Goal: Task Accomplishment & Management: Complete application form

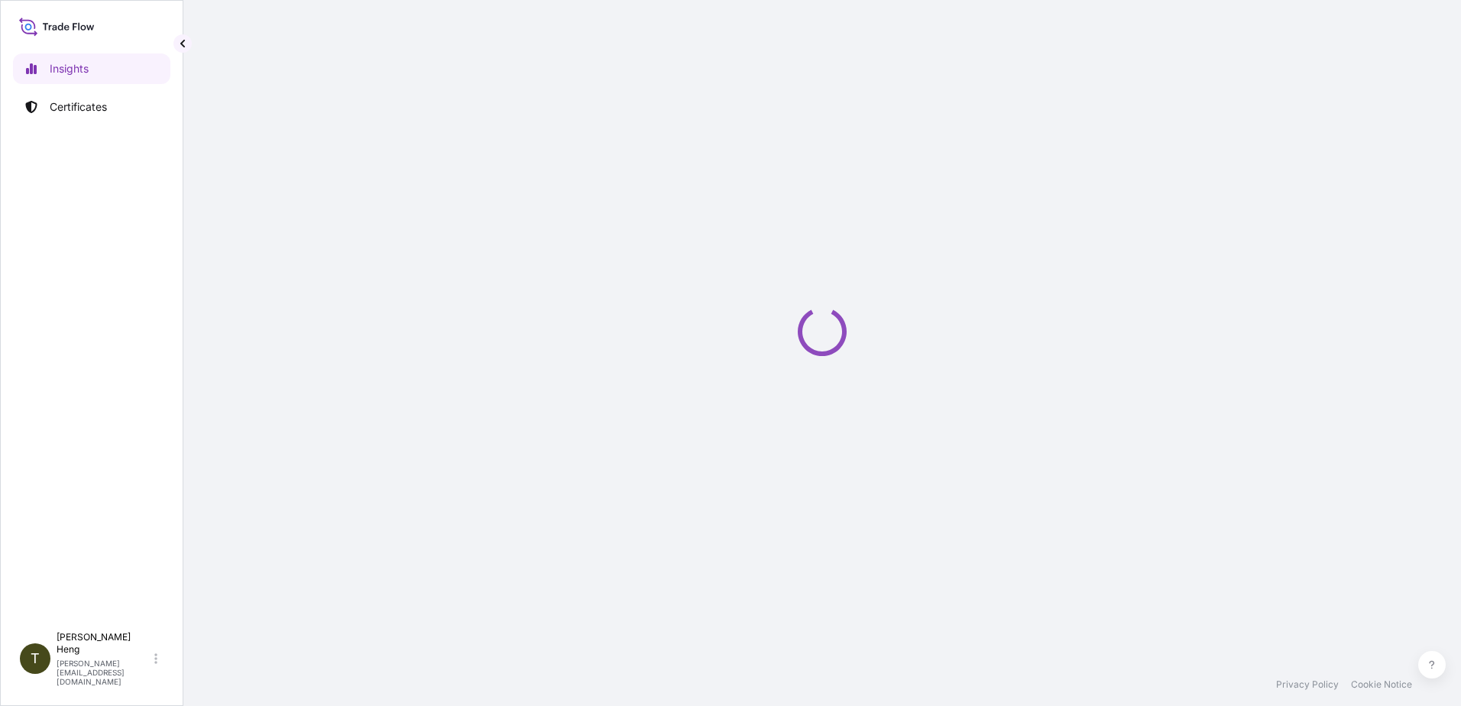
select select "2025"
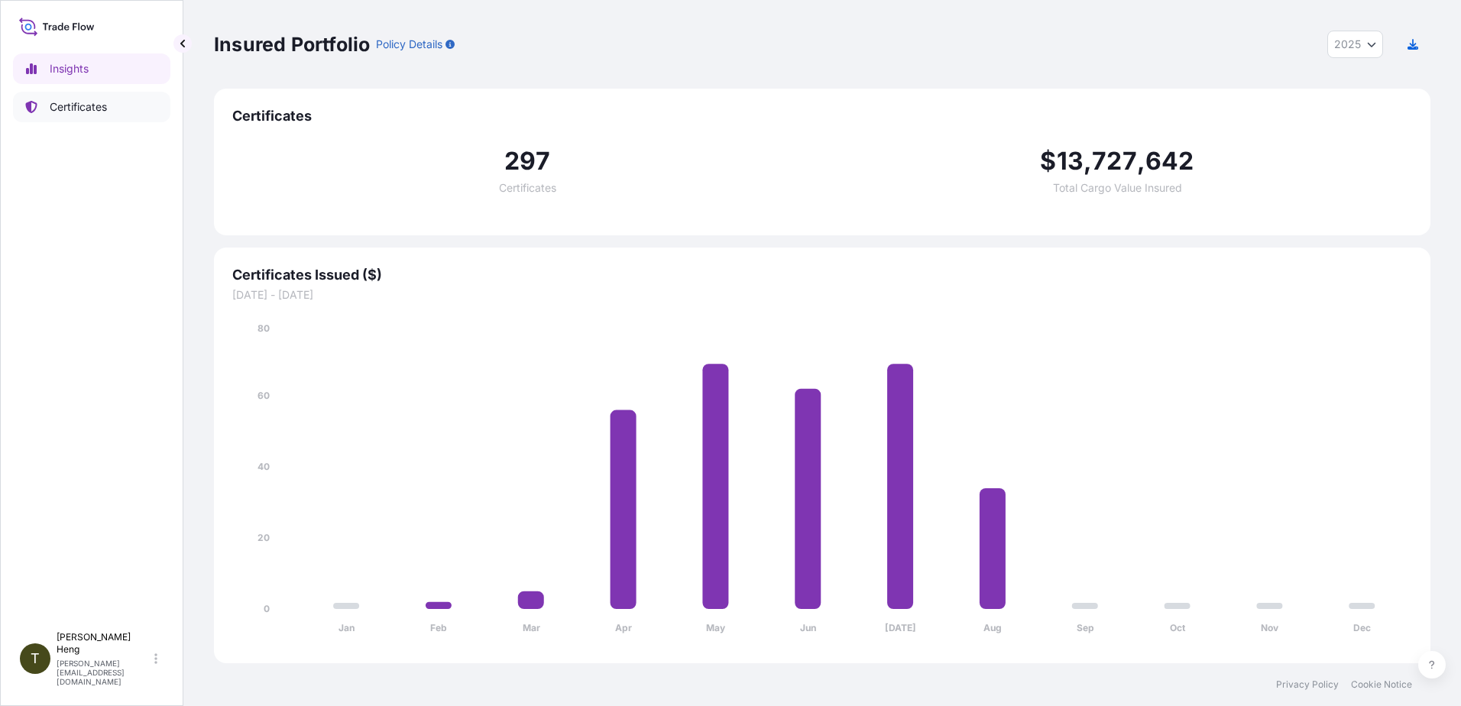
click at [79, 111] on p "Certificates" at bounding box center [78, 106] width 57 height 15
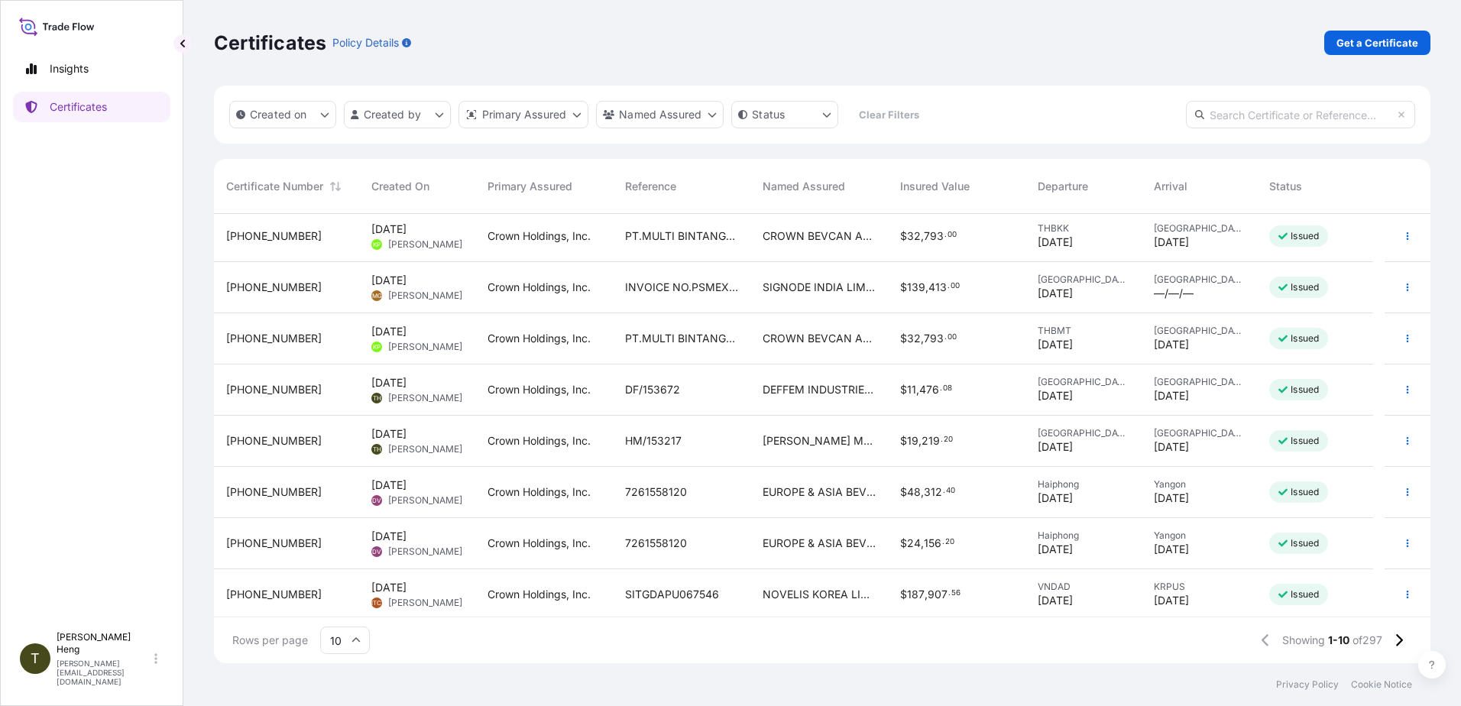
scroll to position [109, 0]
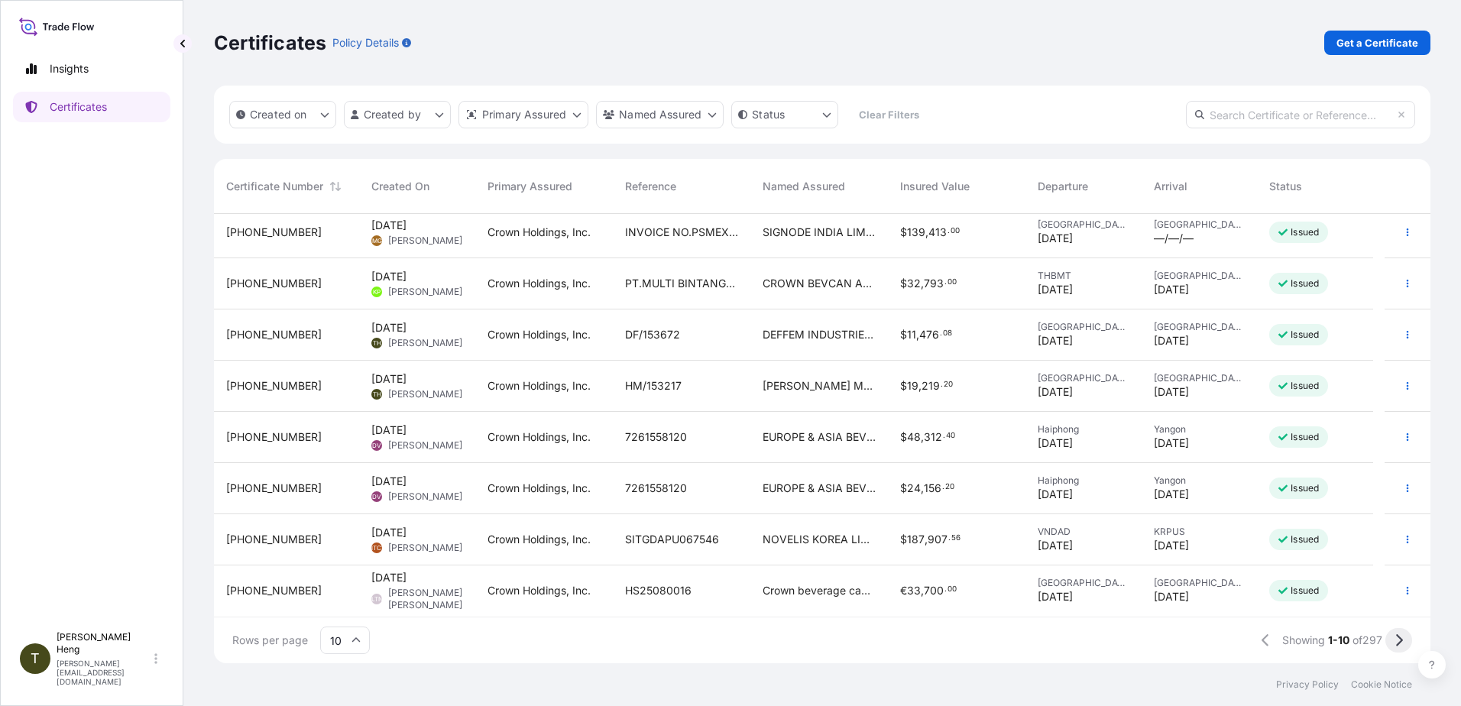
click at [1394, 632] on button at bounding box center [1398, 640] width 27 height 24
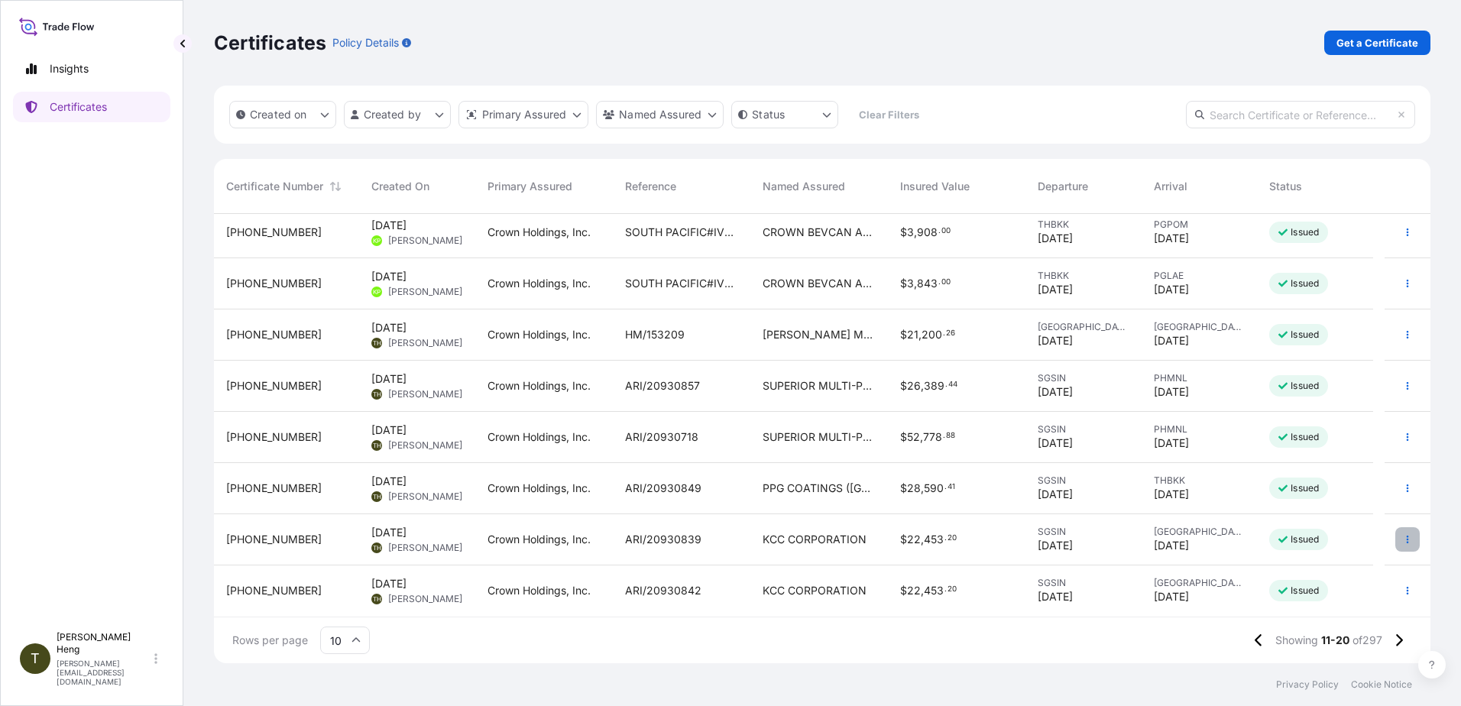
click at [1403, 539] on icon "button" at bounding box center [1407, 539] width 9 height 9
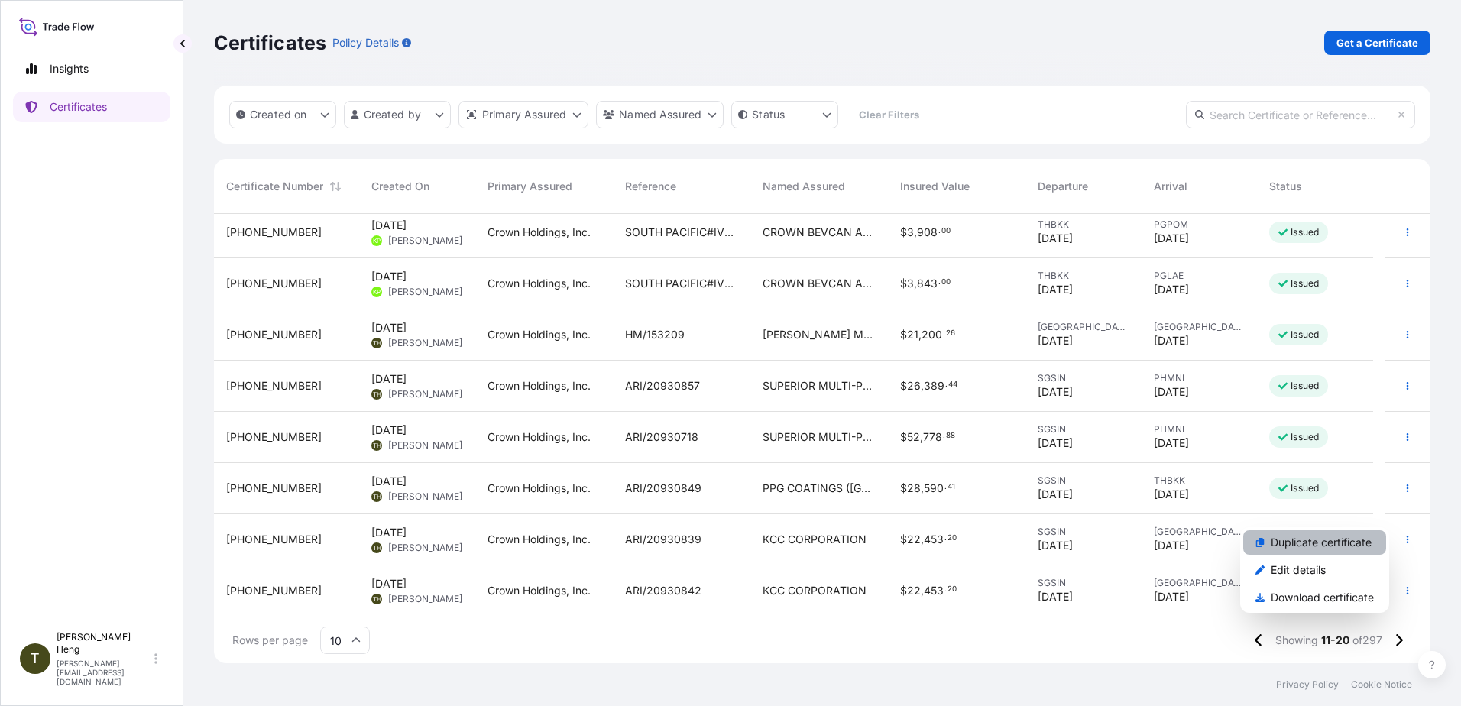
click at [1316, 542] on p "Duplicate certificate" at bounding box center [1321, 542] width 101 height 15
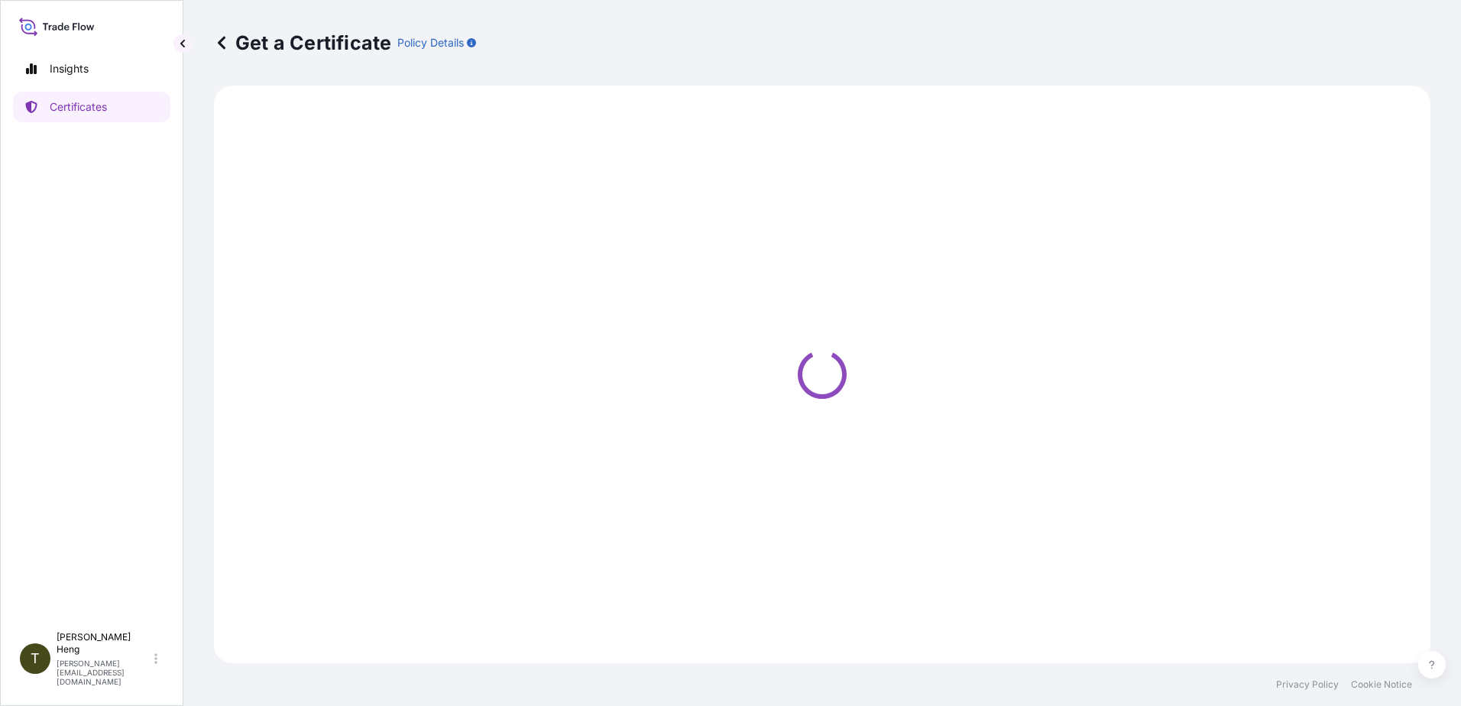
select select "Sea"
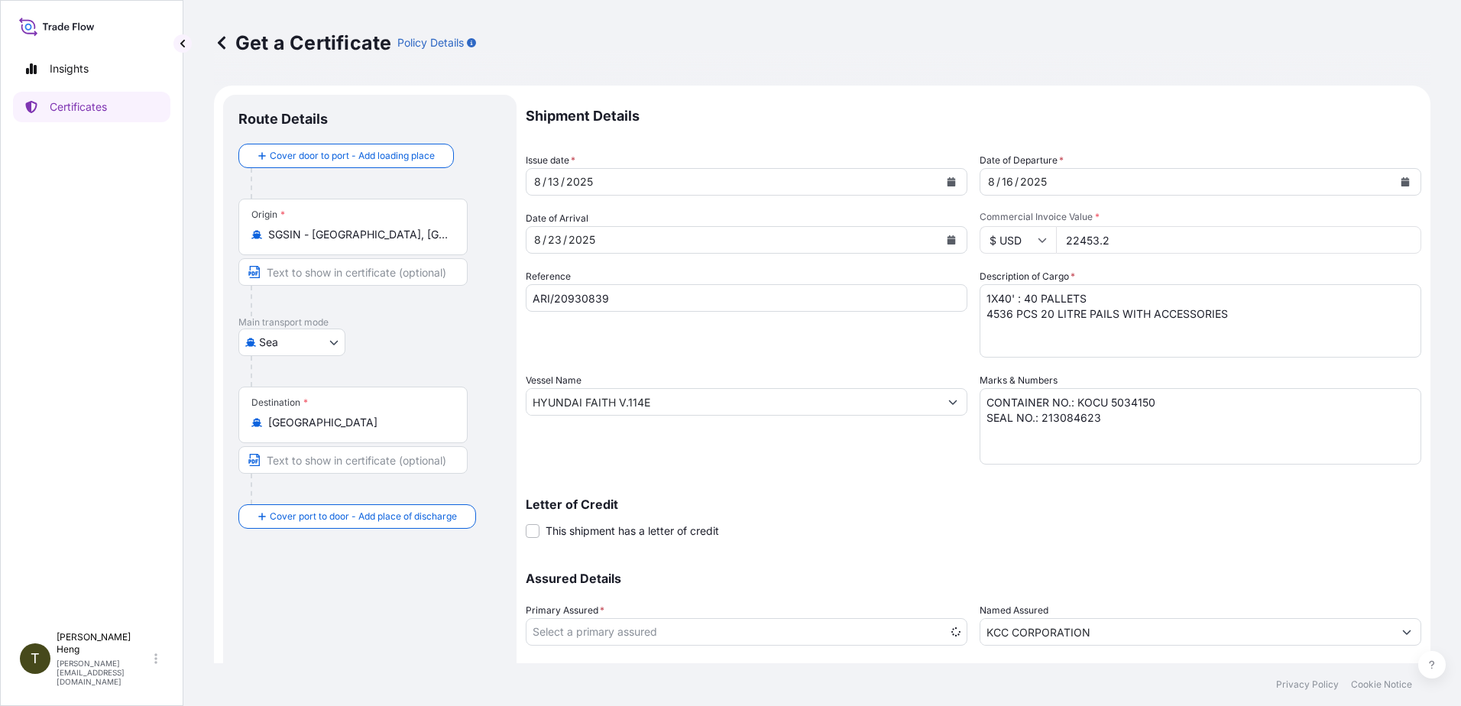
select select "31483"
click at [254, 424] on icon at bounding box center [256, 422] width 11 height 8
click at [268, 424] on input "South Korea" at bounding box center [358, 422] width 180 height 15
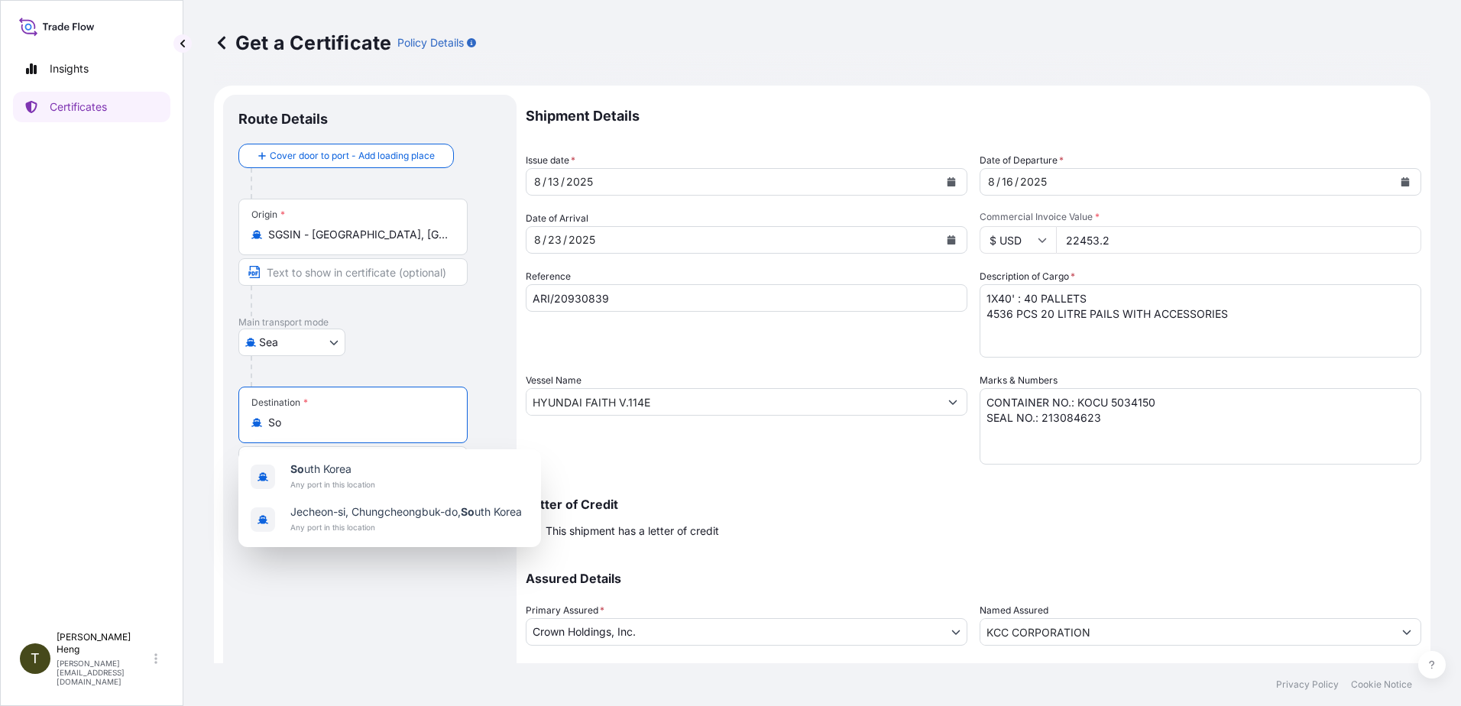
type input "S"
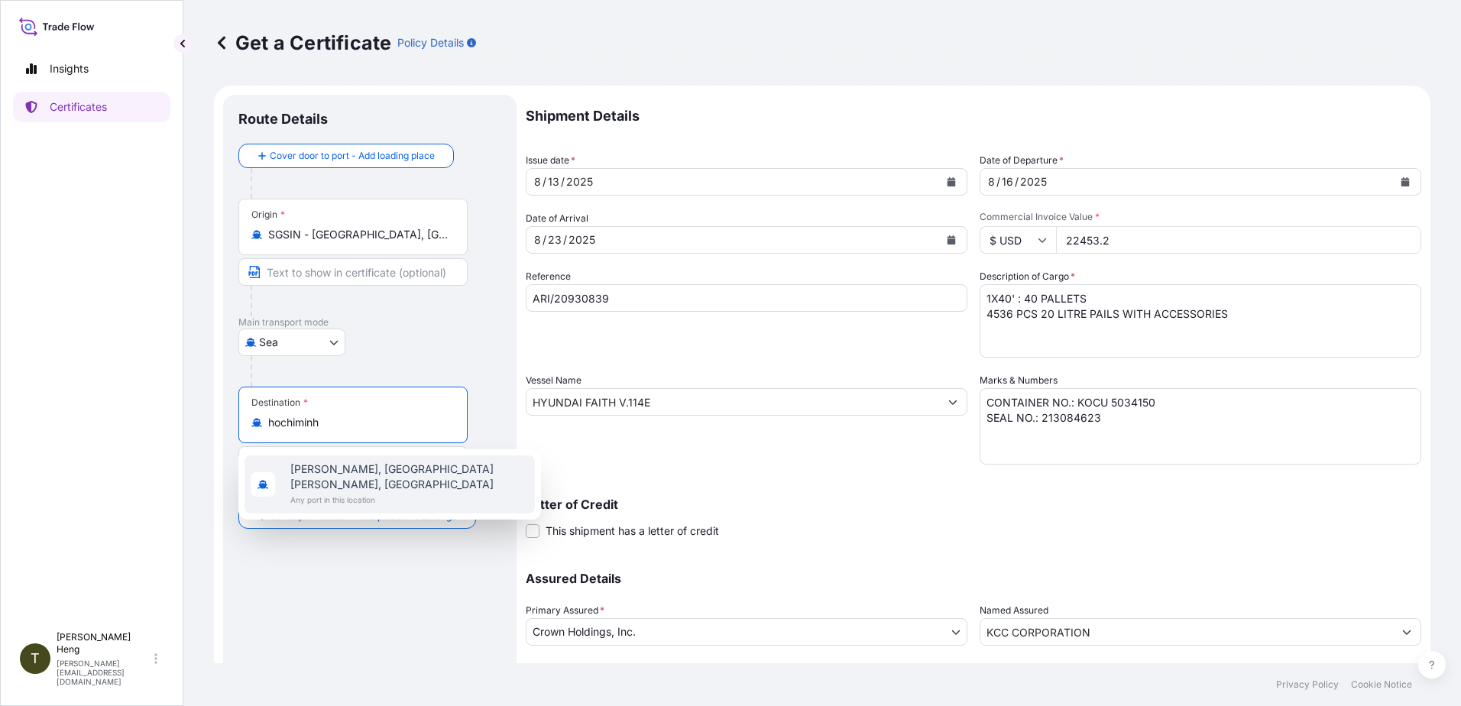
click at [338, 466] on span "Ho Chi Minh, Ho Chi Minh City, Vietnam" at bounding box center [409, 476] width 238 height 31
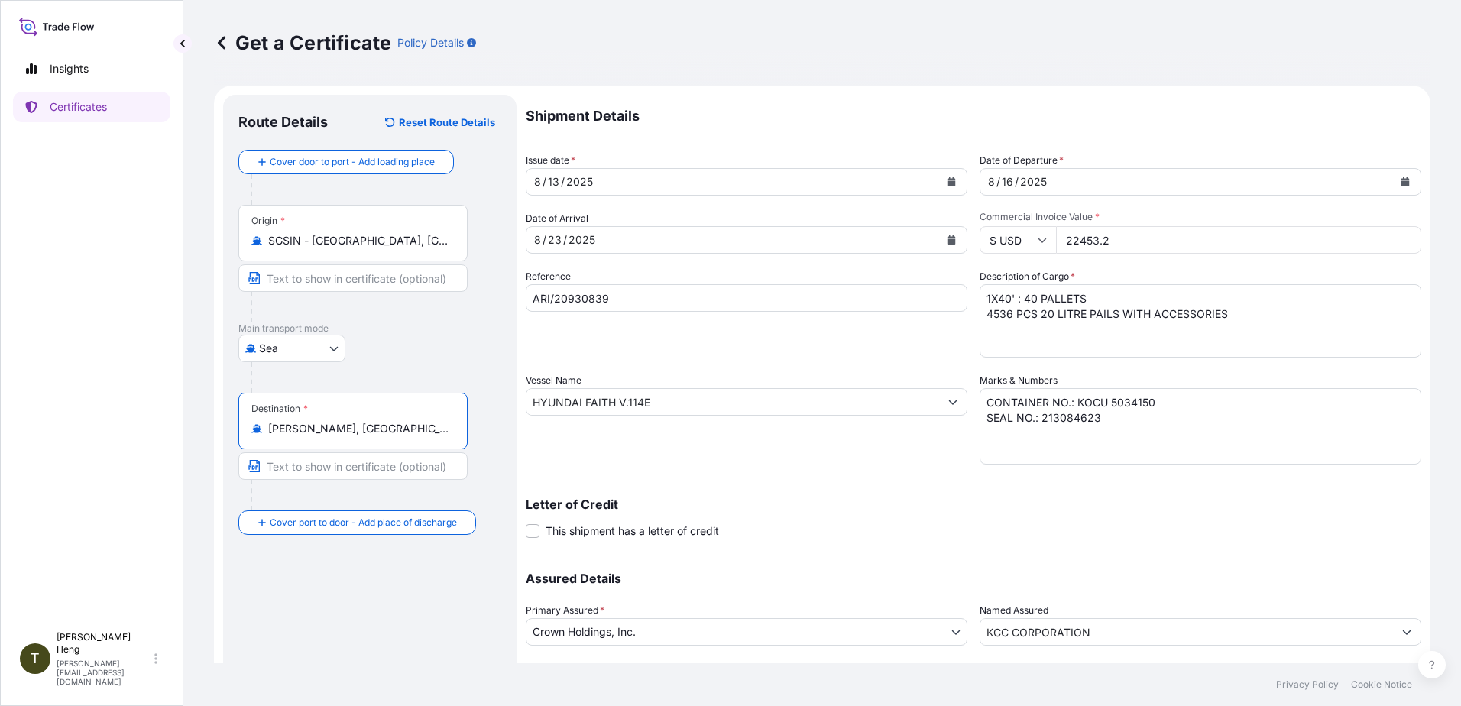
type input "Ho Chi Minh, Ho Chi Minh City, Vietnam"
click at [947, 180] on icon "Calendar" at bounding box center [951, 181] width 8 height 9
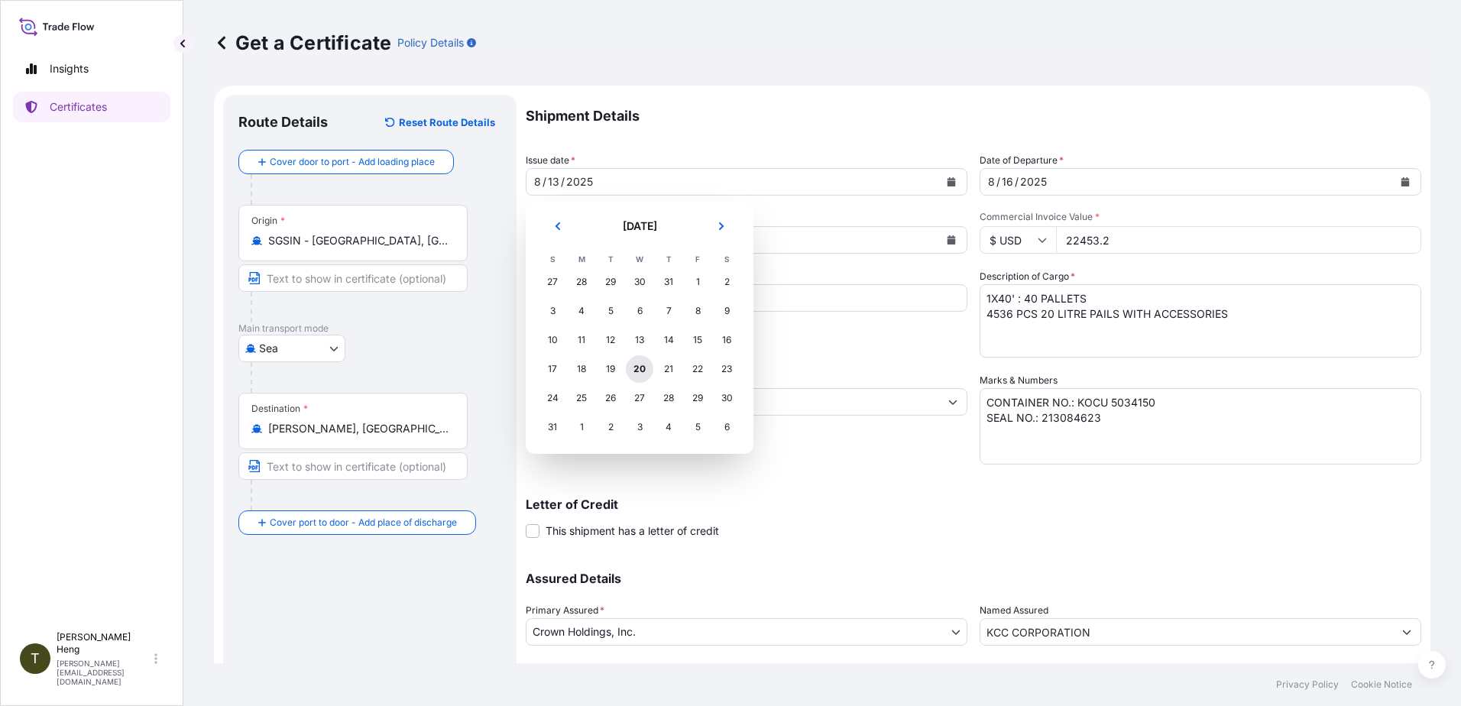
click at [639, 364] on div "20" at bounding box center [640, 369] width 28 height 28
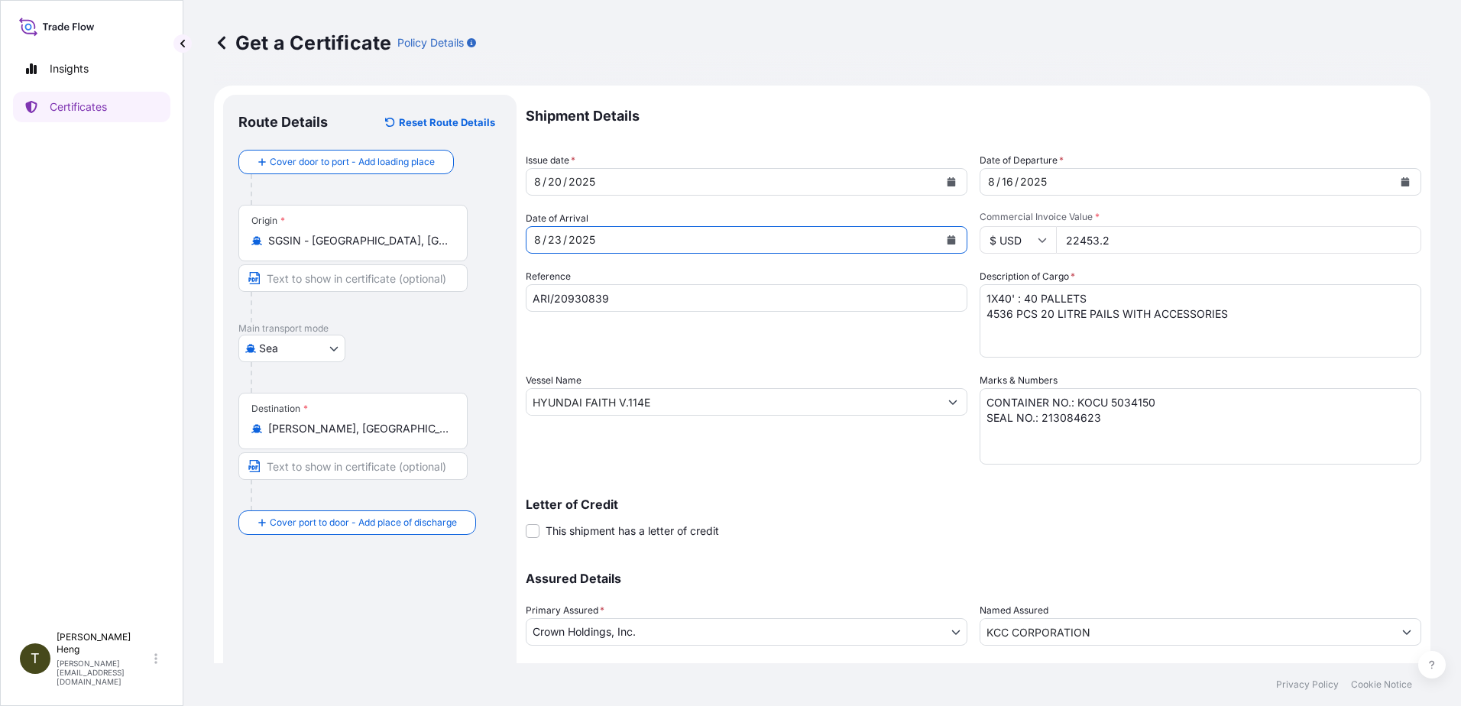
click at [947, 239] on icon "Calendar" at bounding box center [951, 239] width 8 height 9
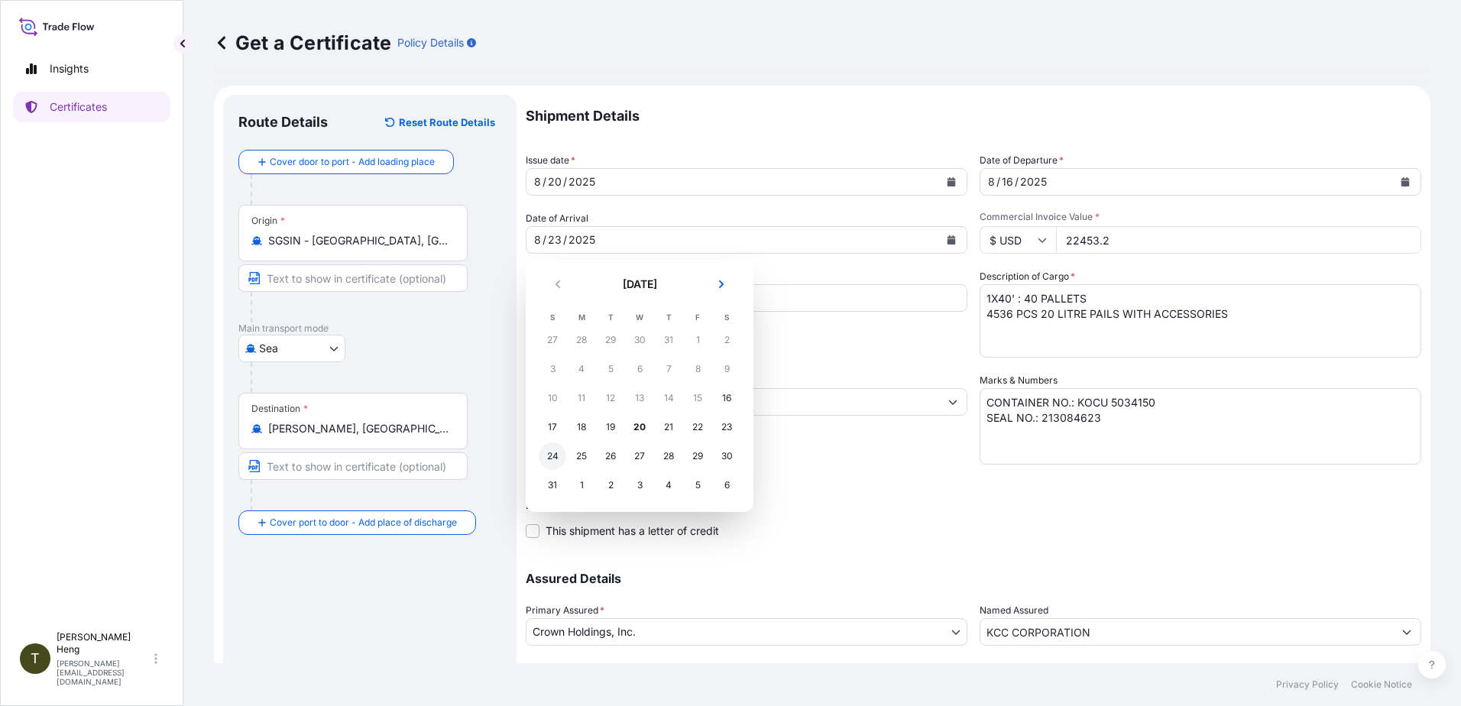
click at [551, 456] on div "24" at bounding box center [553, 456] width 28 height 28
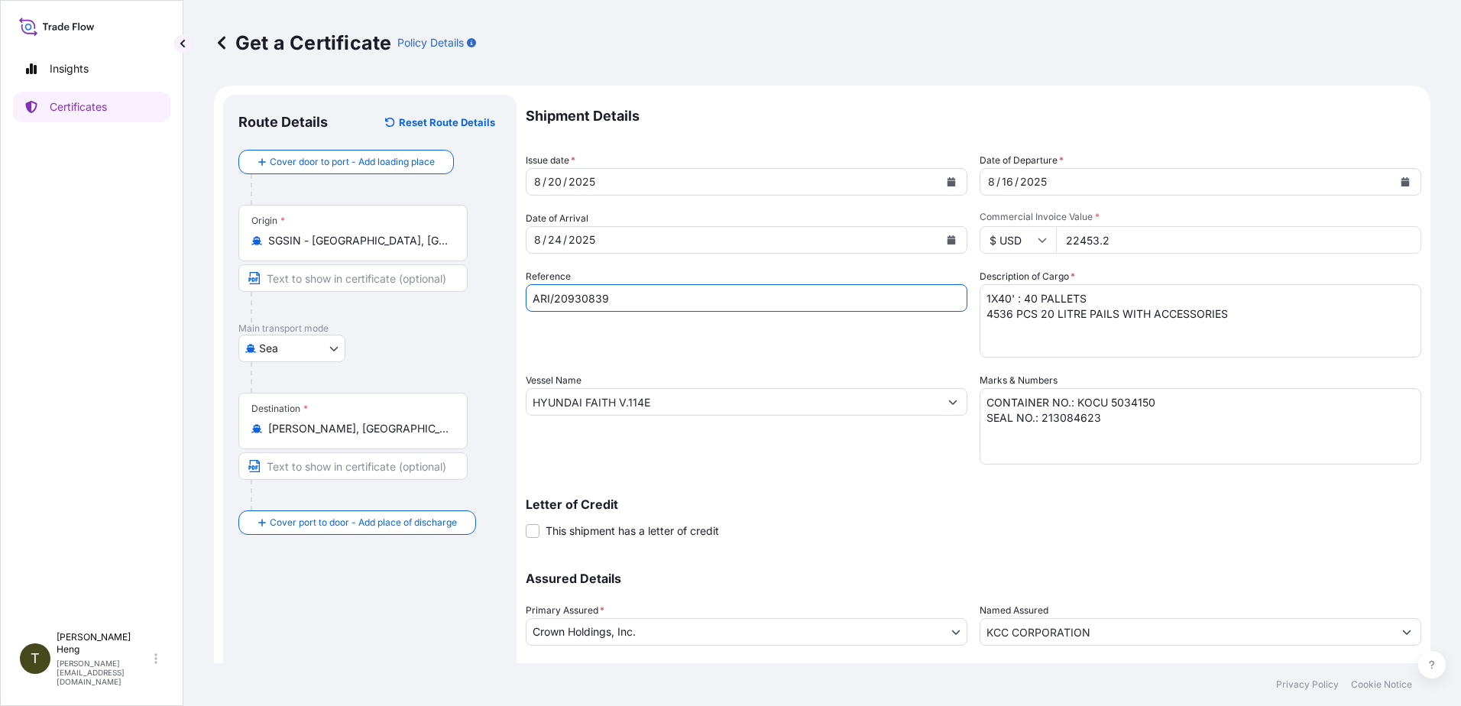
click at [615, 290] on input "ARI/20930839" at bounding box center [747, 298] width 442 height 28
type input "ARI/20930881"
click at [1401, 179] on icon "Calendar" at bounding box center [1405, 181] width 8 height 9
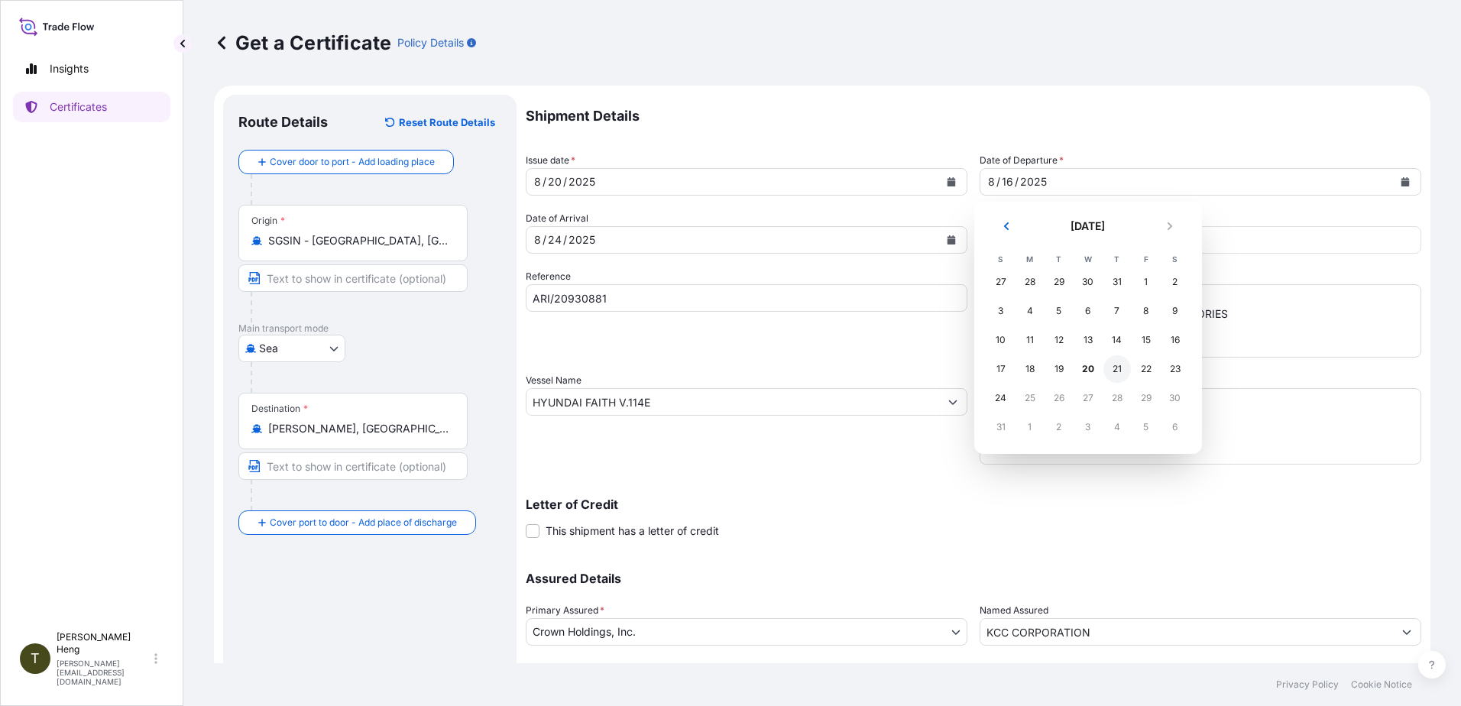
click at [1118, 364] on div "21" at bounding box center [1117, 369] width 28 height 28
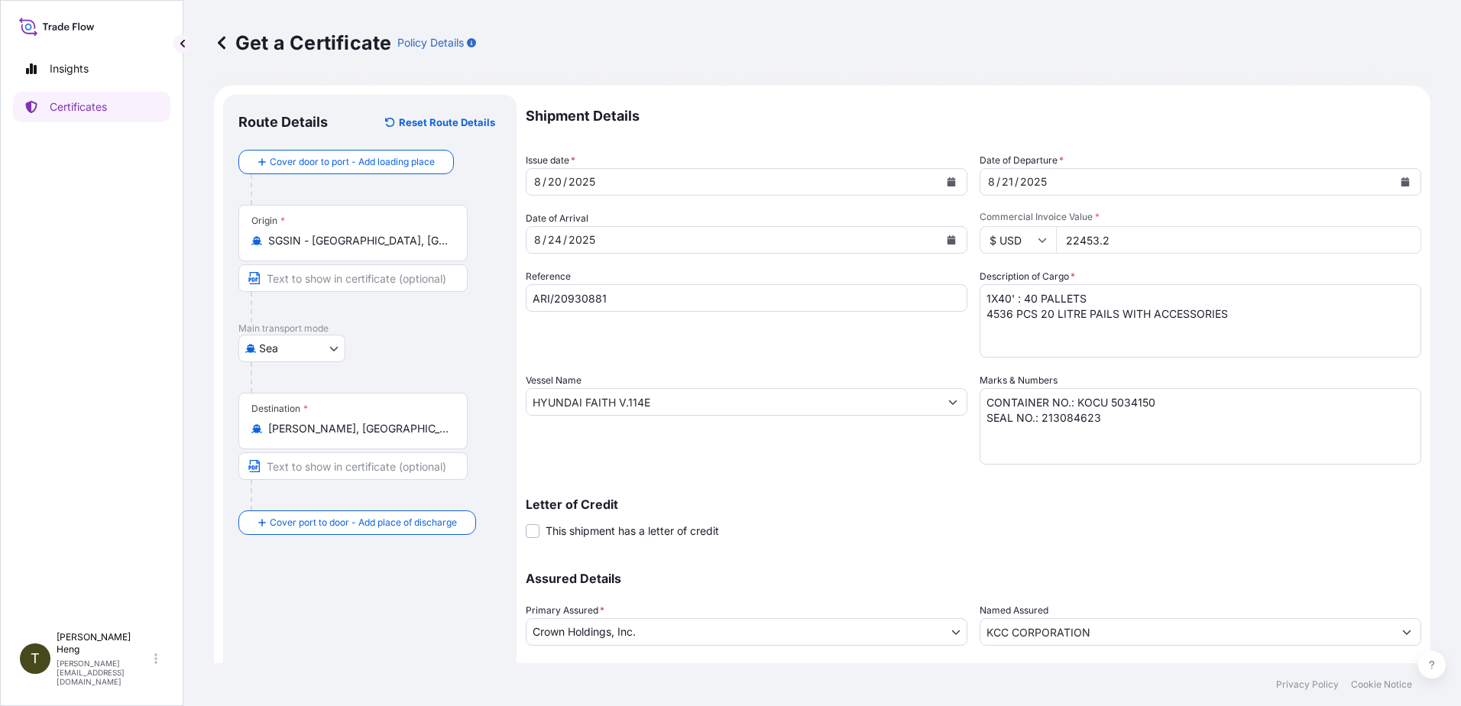
click at [1063, 243] on input "22453.2" at bounding box center [1238, 240] width 365 height 28
type input "1262.80"
click at [980, 303] on textarea "1X40' : 40 PALLETS 4536 PCS 20 LITRE PAILS WITH ACCESSORIES" at bounding box center [1201, 320] width 442 height 73
type textarea "2 PALLETS : 112 SETS 25 LITRE TIGHT HEAD PAILS WITH ACCESSORIES"
click at [689, 407] on input "HYUNDAI FAITH V.114E" at bounding box center [732, 402] width 413 height 28
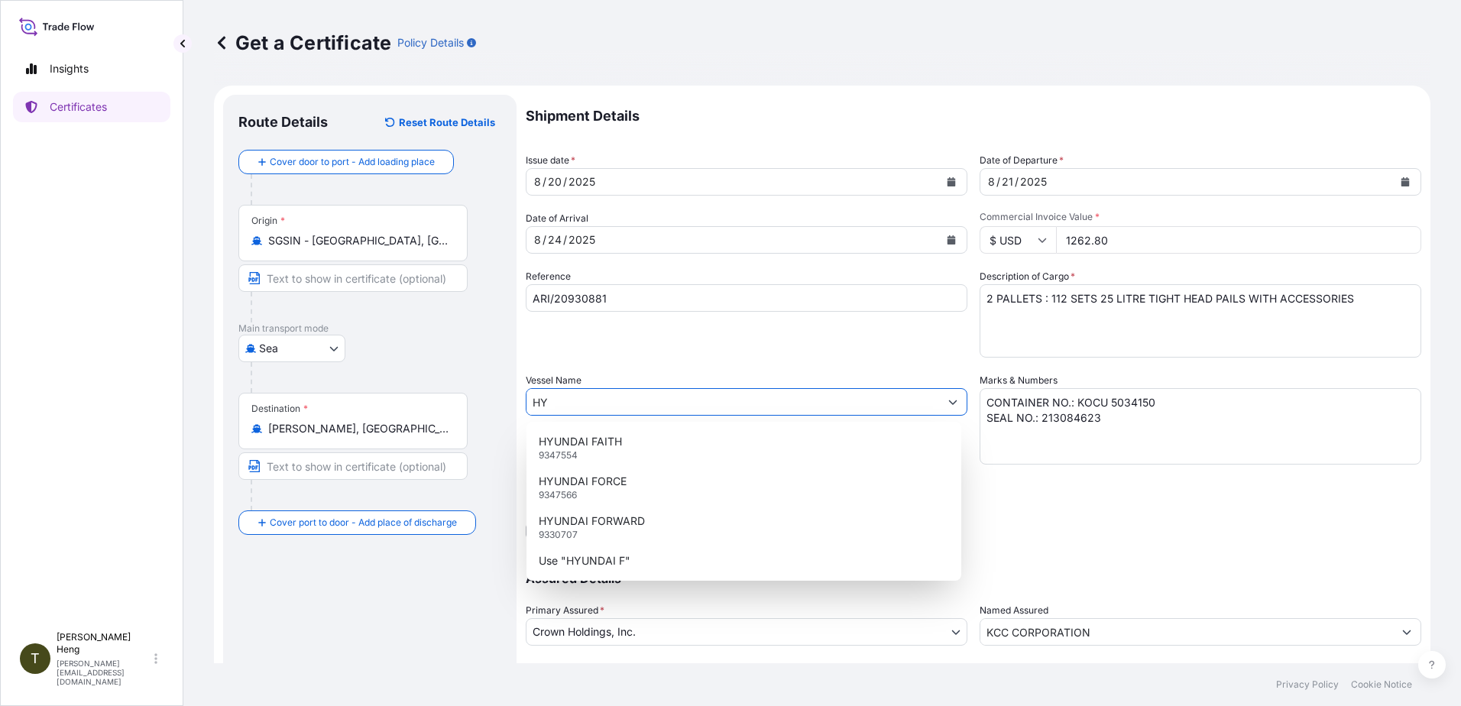
type input "H"
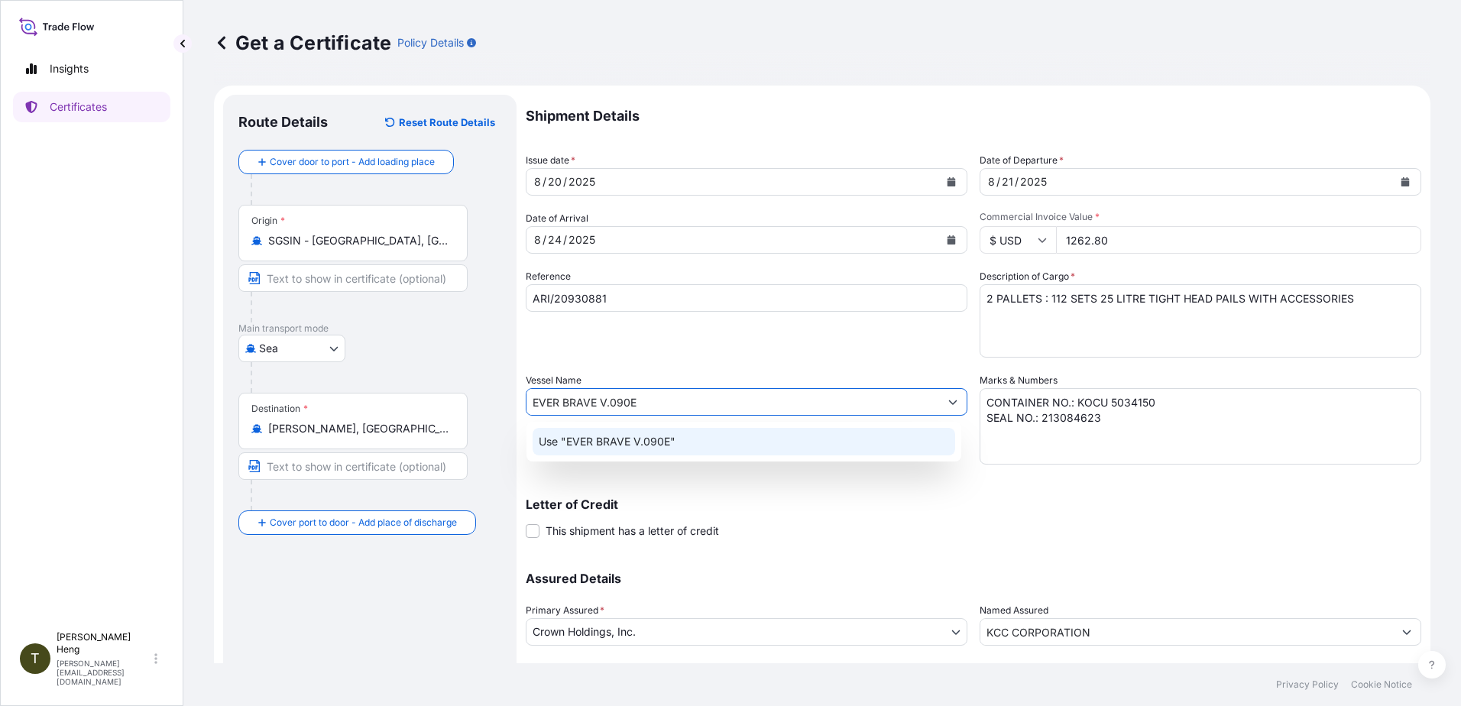
click at [626, 440] on p "Use "EVER BRAVE V.090E"" at bounding box center [607, 441] width 137 height 15
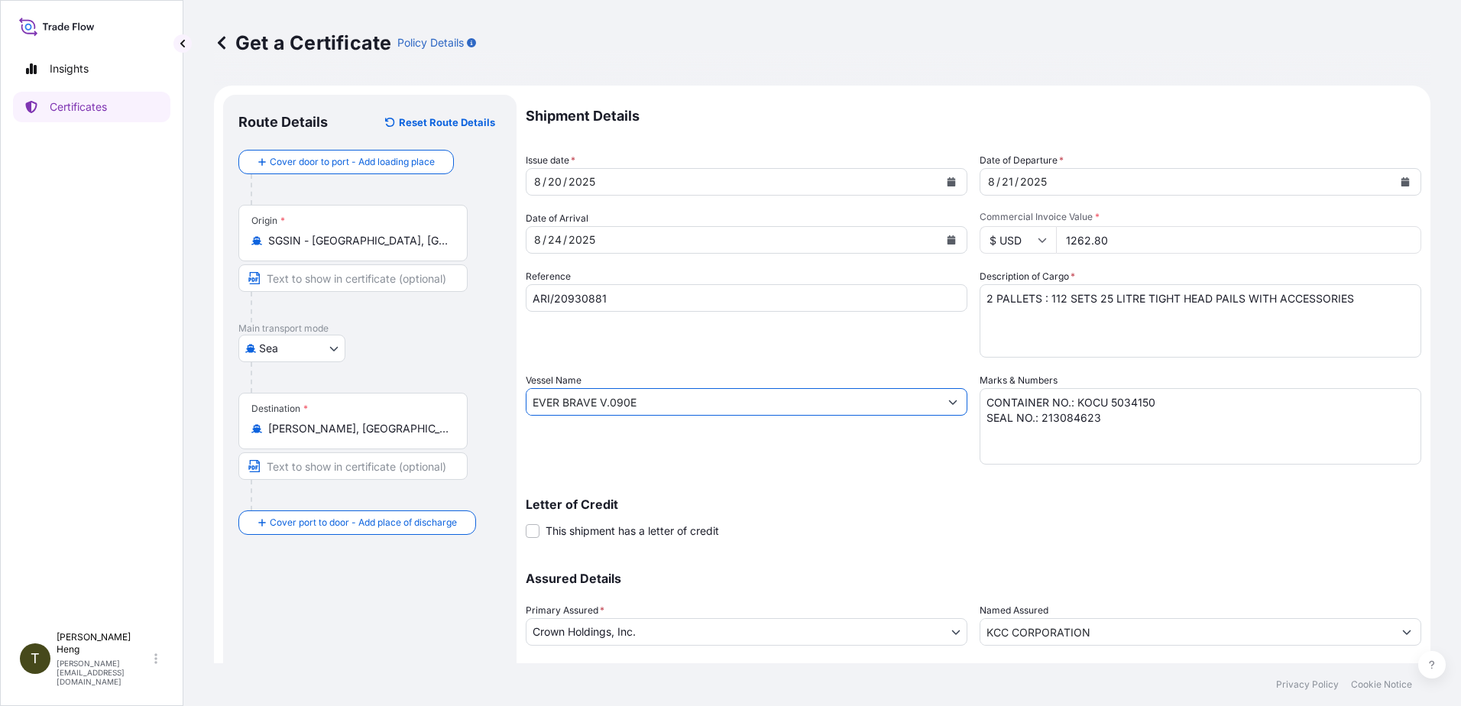
type input "EVER BRAVE V.090E"
click at [1165, 408] on textarea "CONTAINER NO.: KOCU 5034150 SEAL NO.: 213084623" at bounding box center [1201, 426] width 442 height 76
type textarea "SEAL NO.: 213084623"
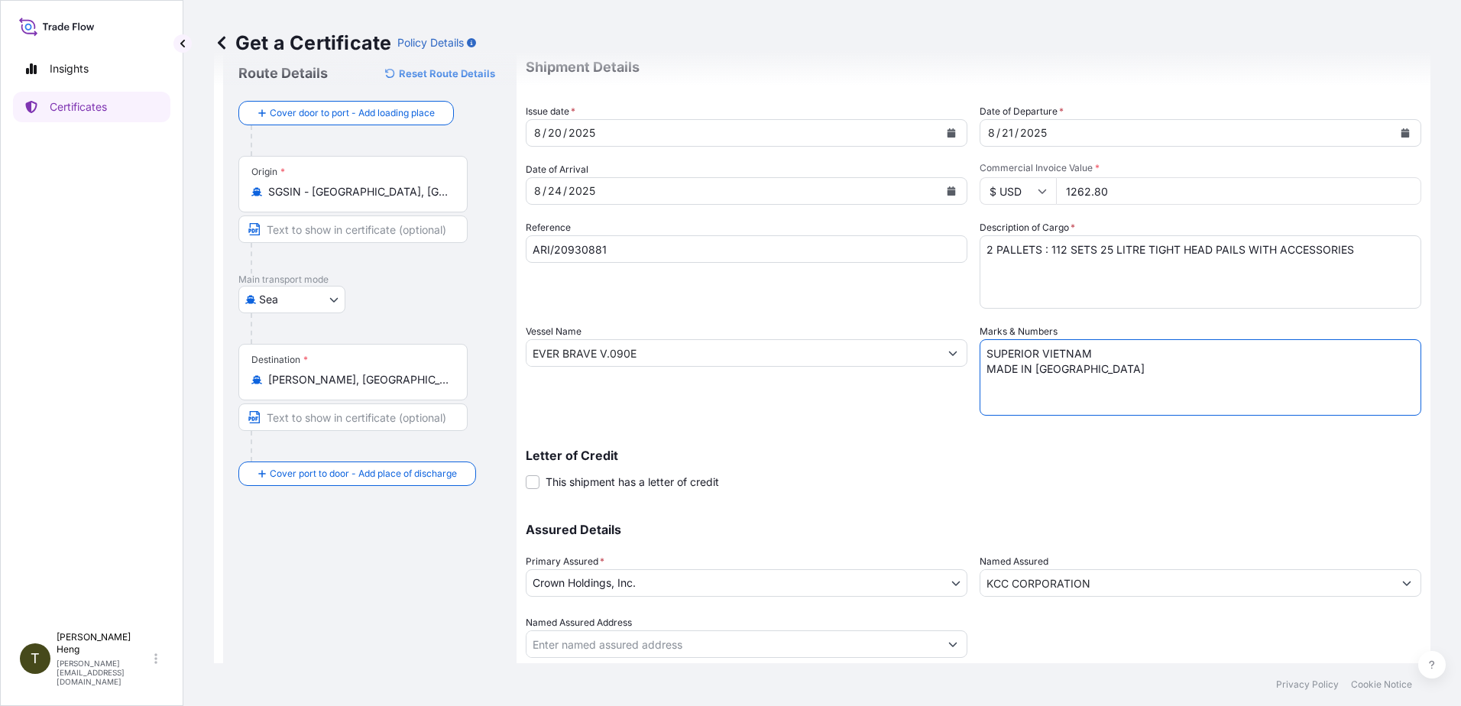
scroll to position [96, 0]
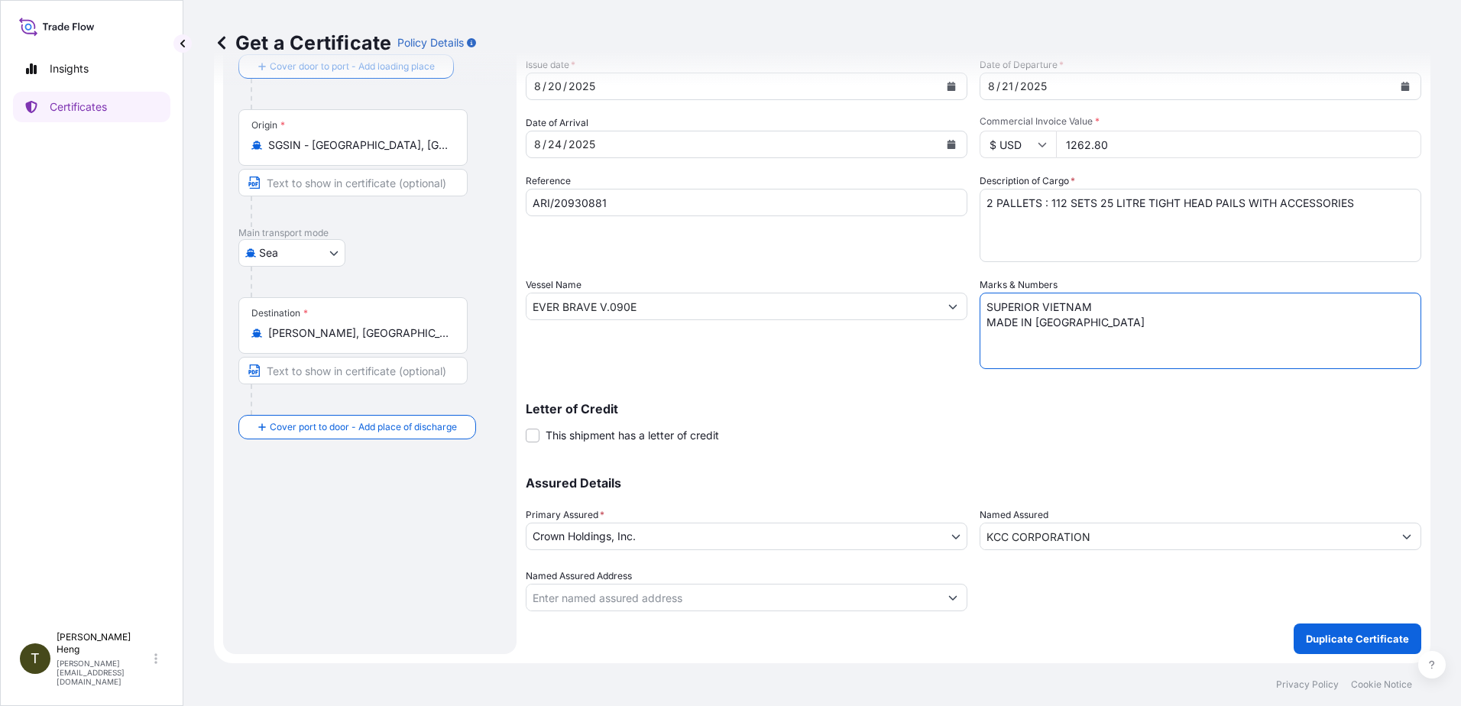
type textarea "SUPERIOR VIETNAM MADE IN SINGAPORE"
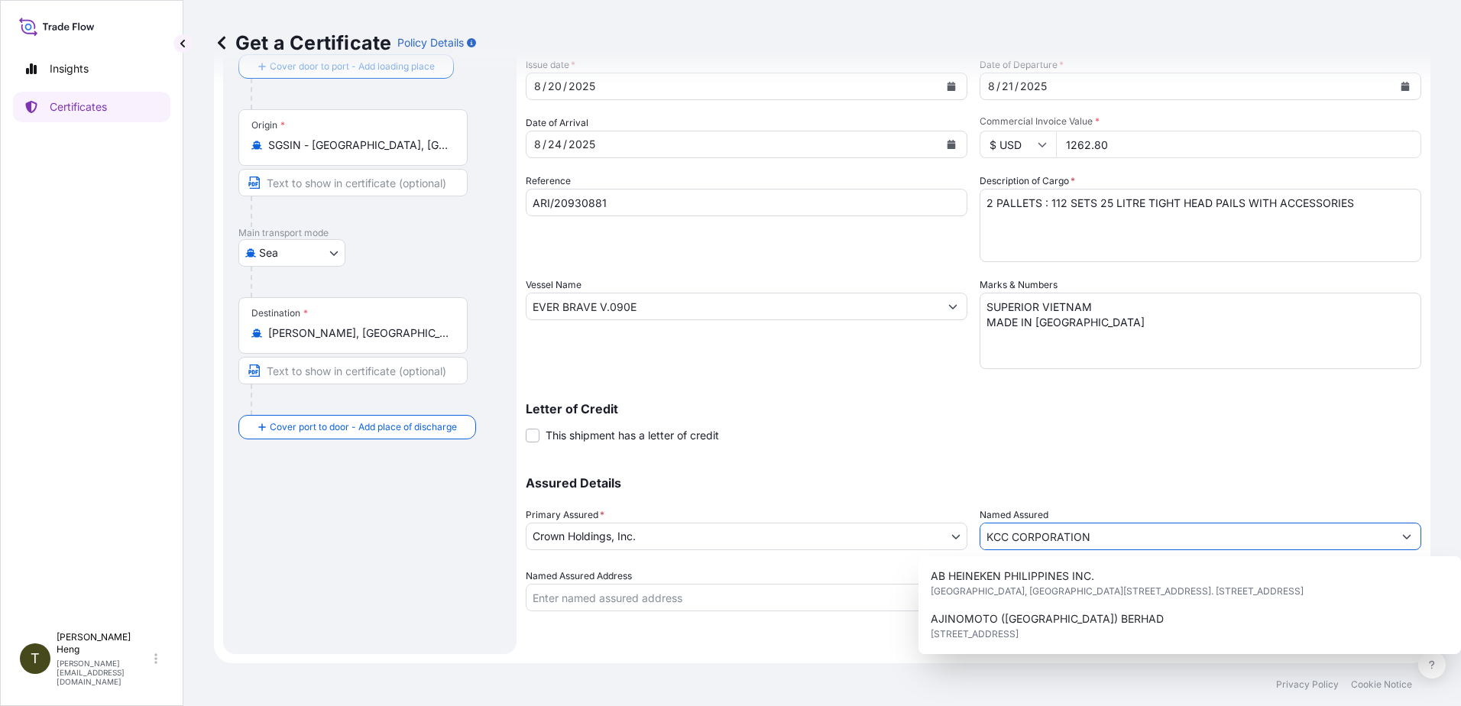
click at [1250, 529] on input "KCC CORPORATION" at bounding box center [1186, 537] width 413 height 28
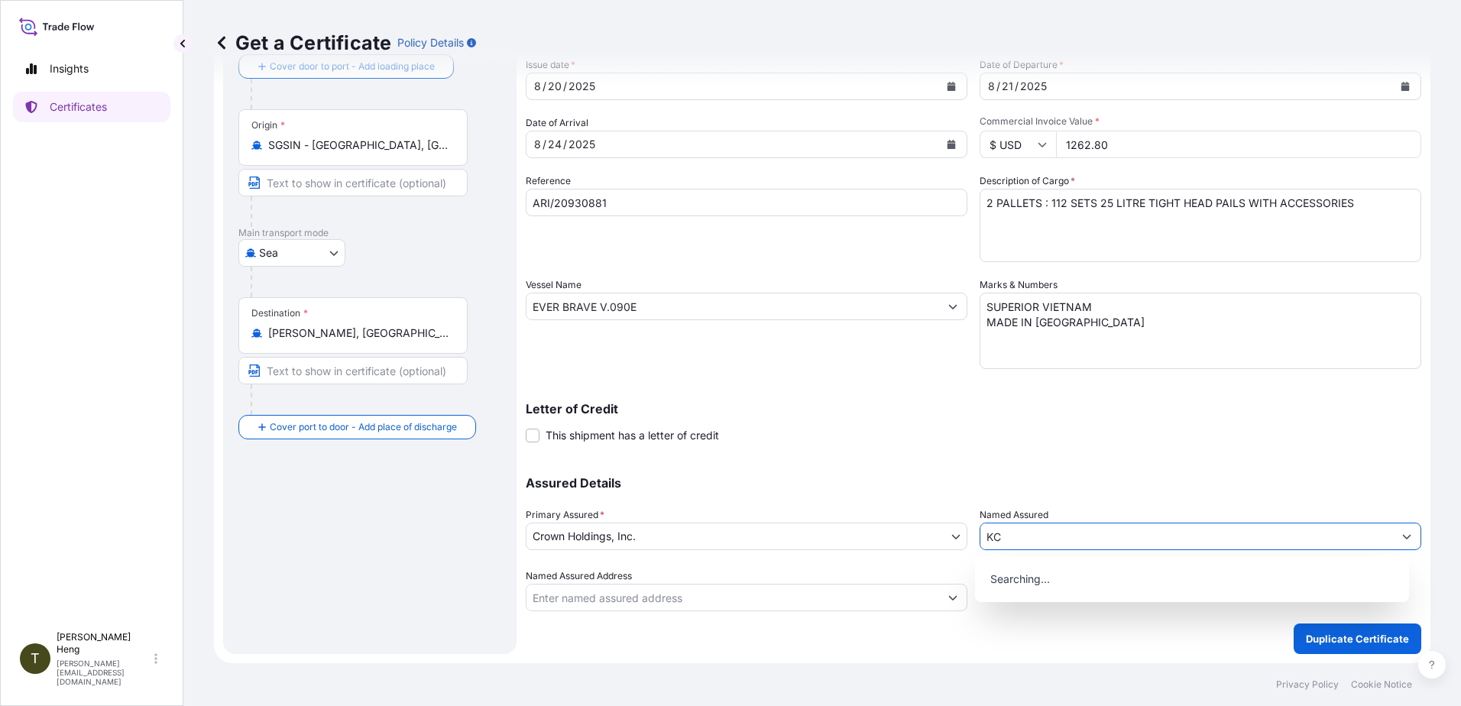
type input "K"
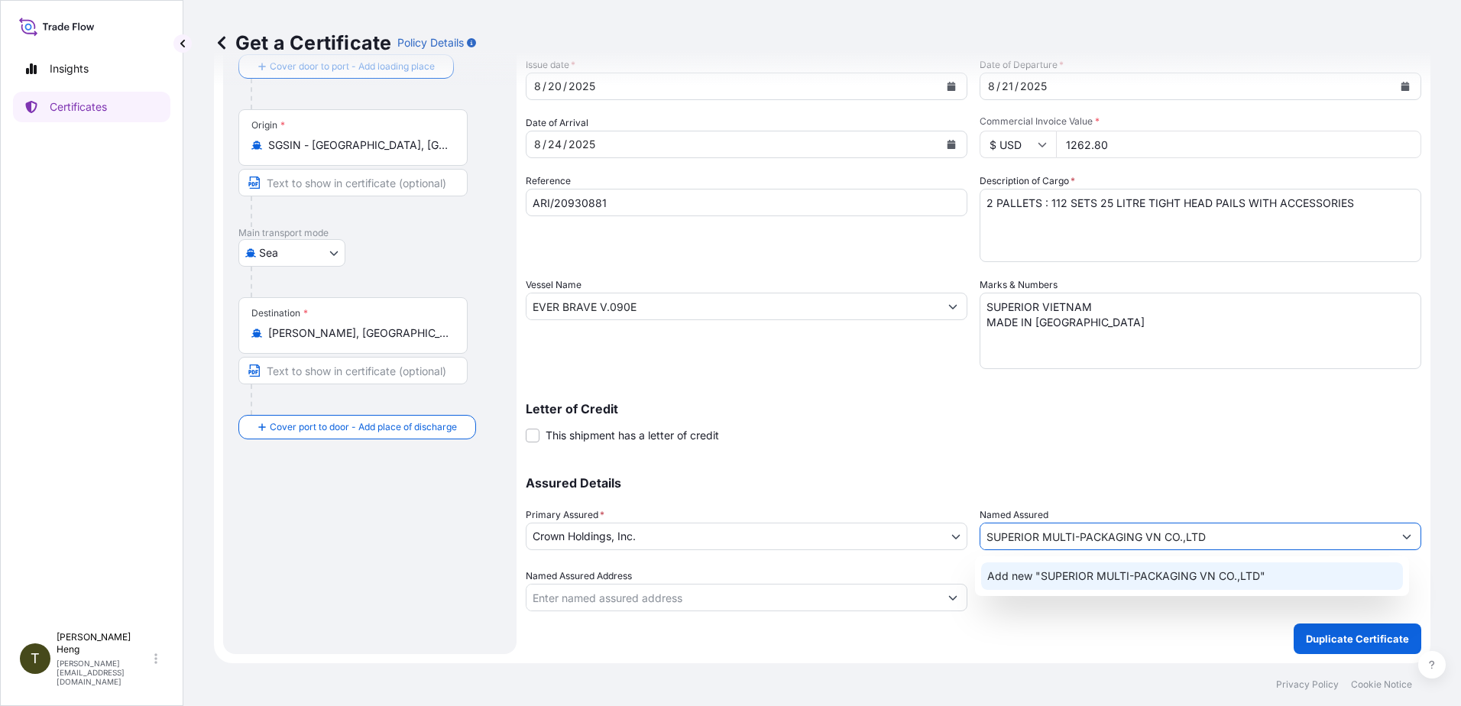
click at [1130, 575] on span "Add new "SUPERIOR MULTI-PACKAGING VN CO.,LTD"" at bounding box center [1126, 575] width 278 height 15
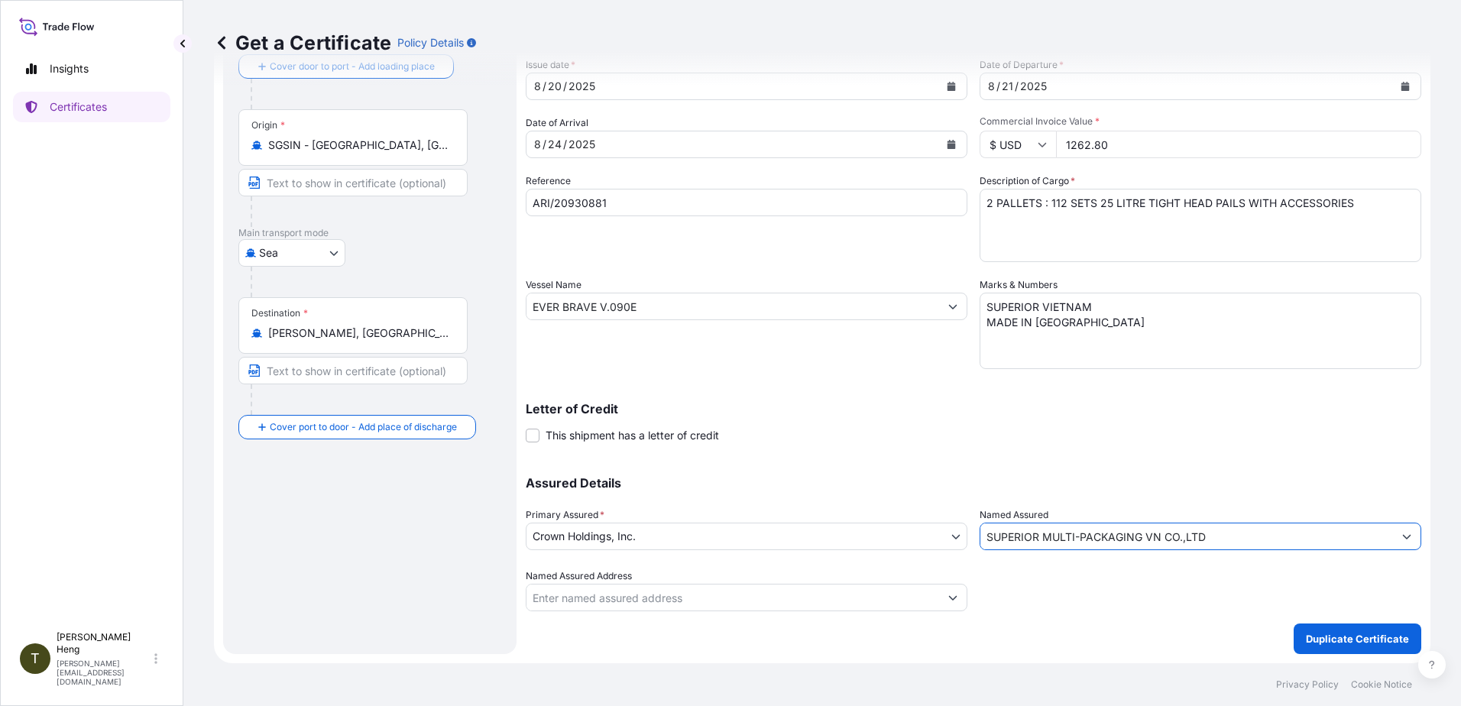
type input "SUPERIOR MULTI-PACKAGING VN CO.,LTD"
click at [617, 604] on input "Named Assured Address" at bounding box center [732, 598] width 413 height 28
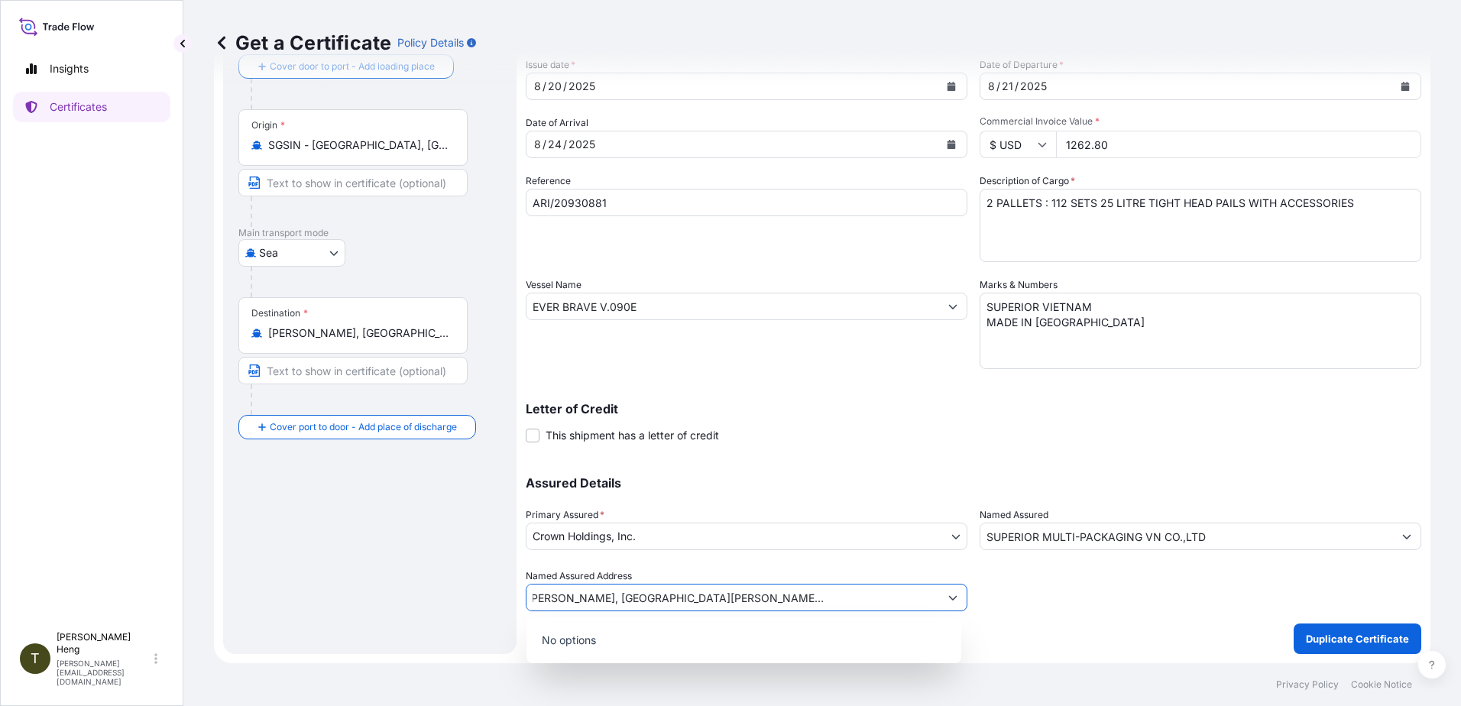
scroll to position [0, 115]
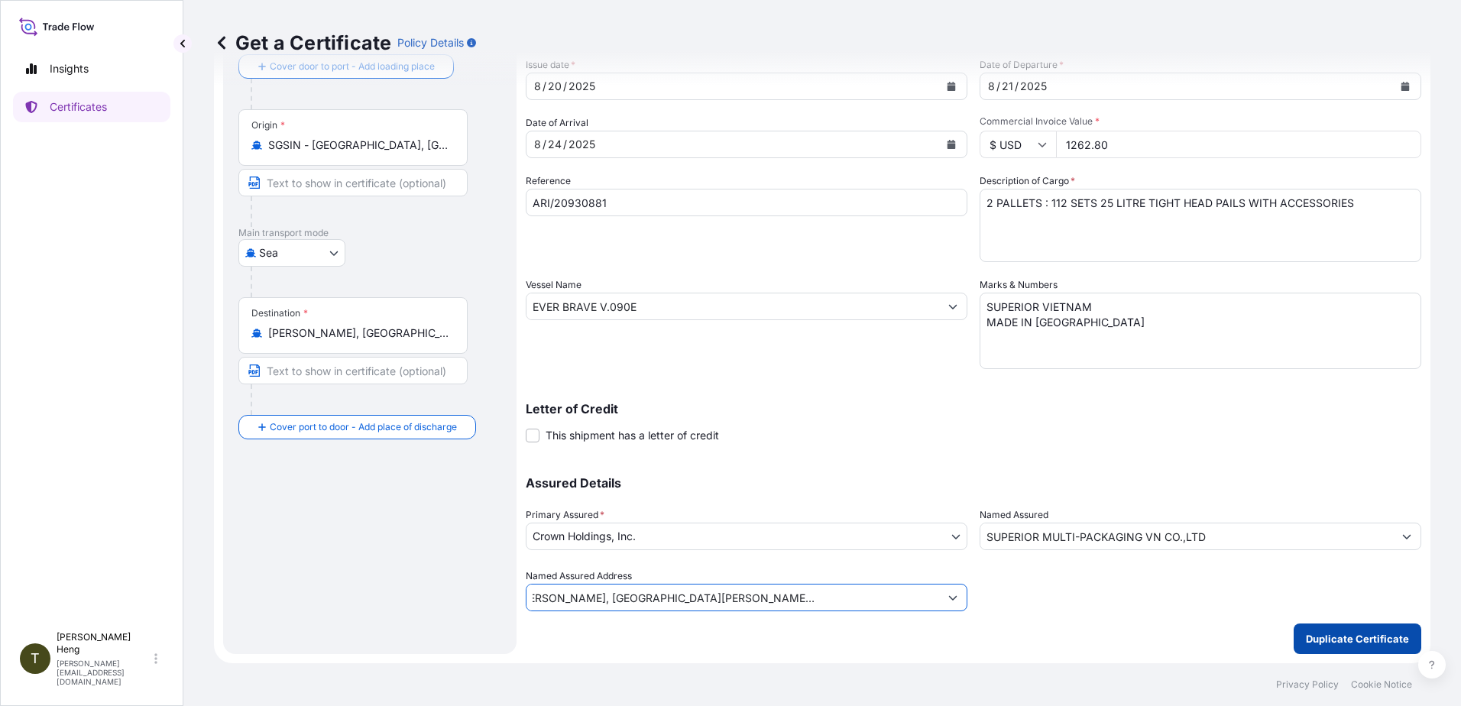
type input "ROAD NO.4, AN PHUOC INDUSTRIAL PARK, AN PHUOC COMMUNE, DONG NAI PROVINCE VIETNAM"
click at [1369, 636] on p "Duplicate Certificate" at bounding box center [1357, 638] width 103 height 15
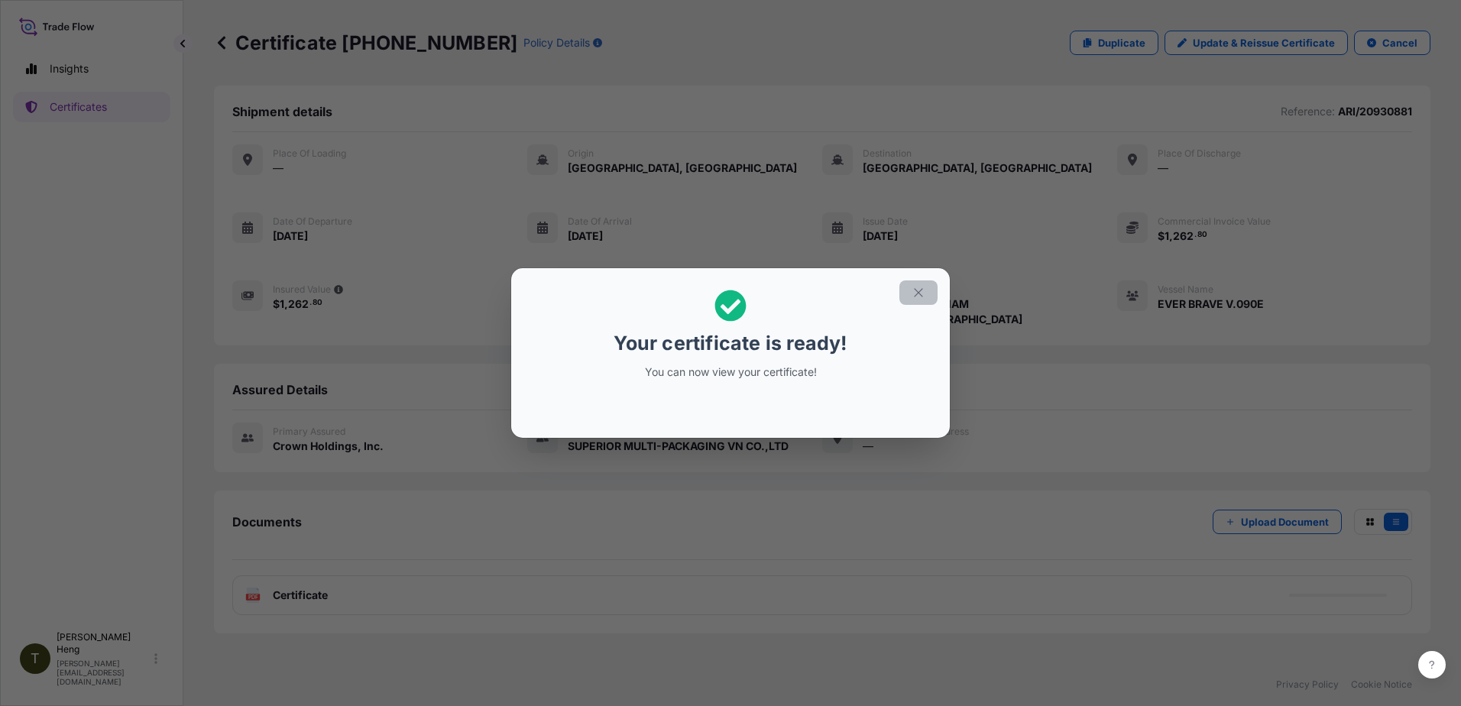
click at [920, 294] on icon "button" at bounding box center [918, 292] width 8 height 8
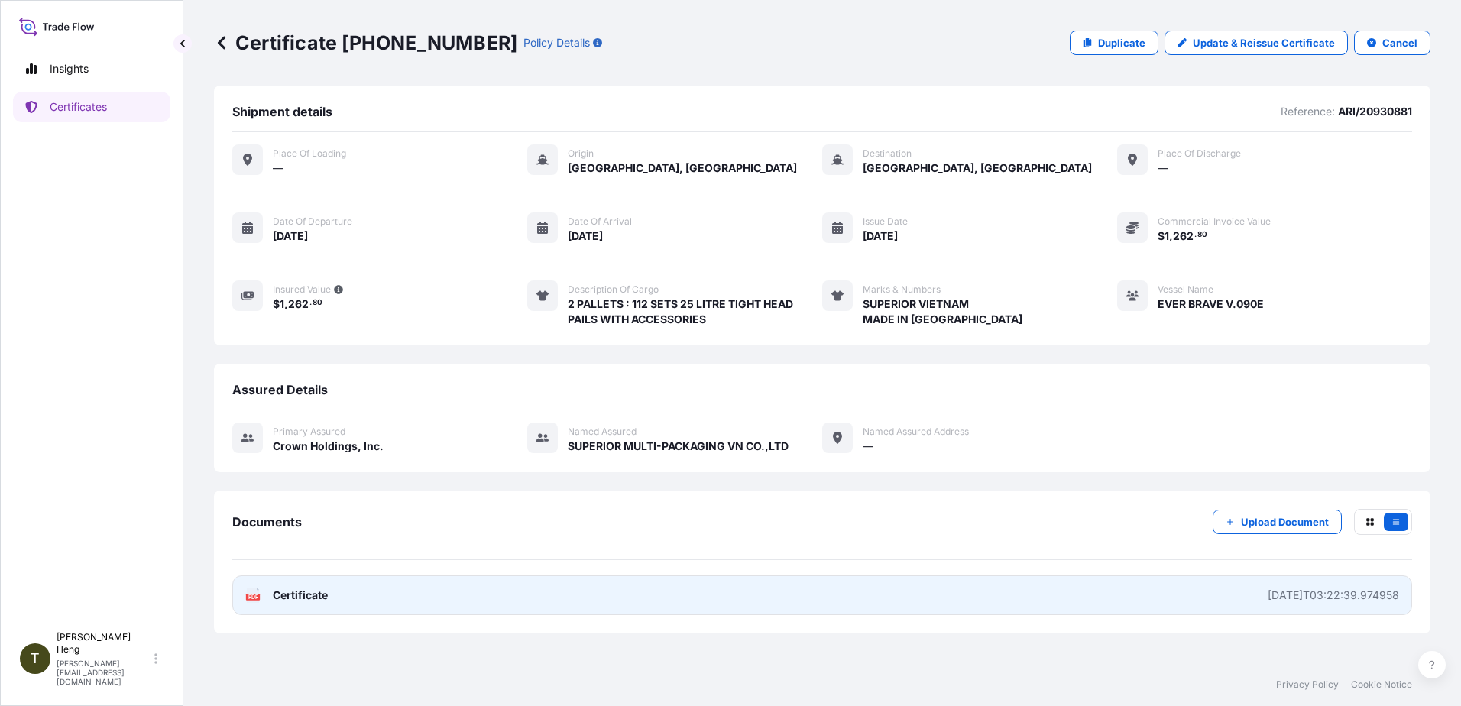
click at [251, 591] on icon at bounding box center [253, 595] width 13 height 15
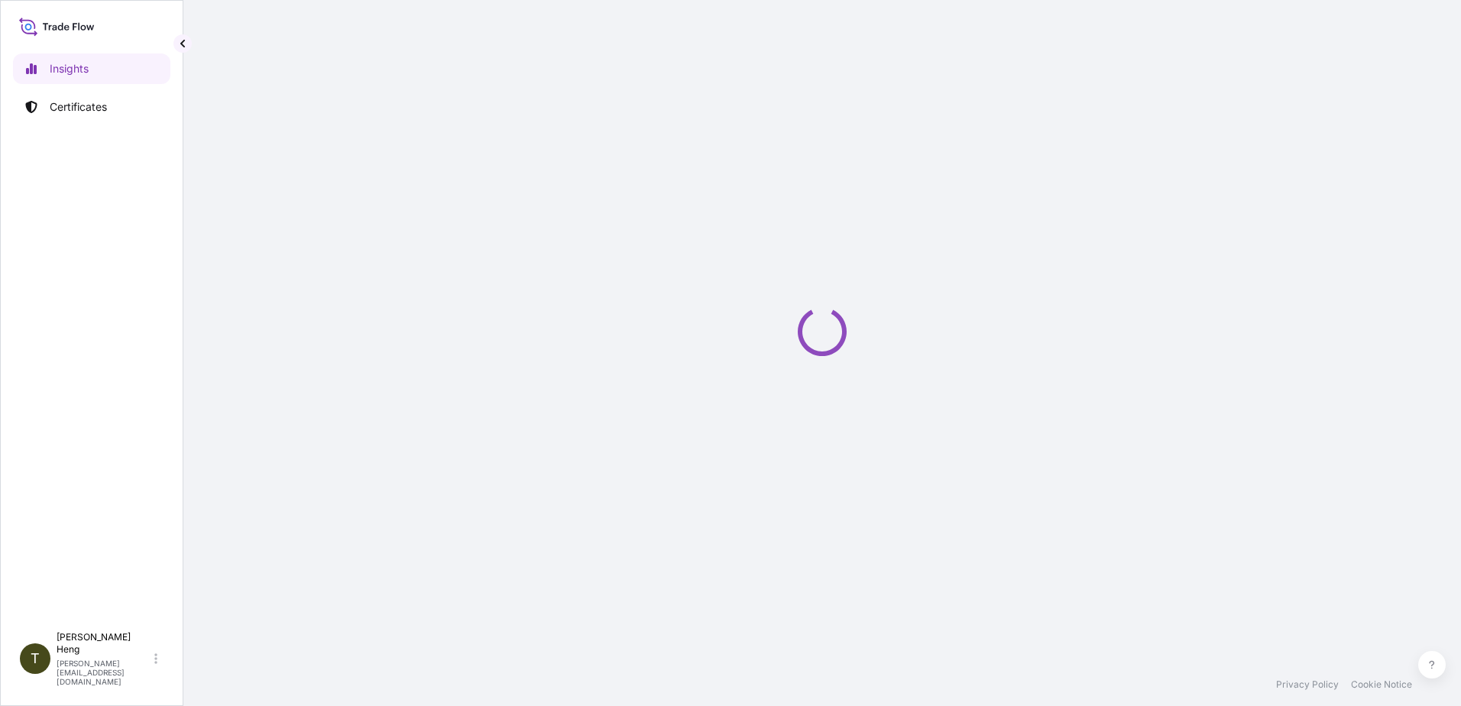
select select "2025"
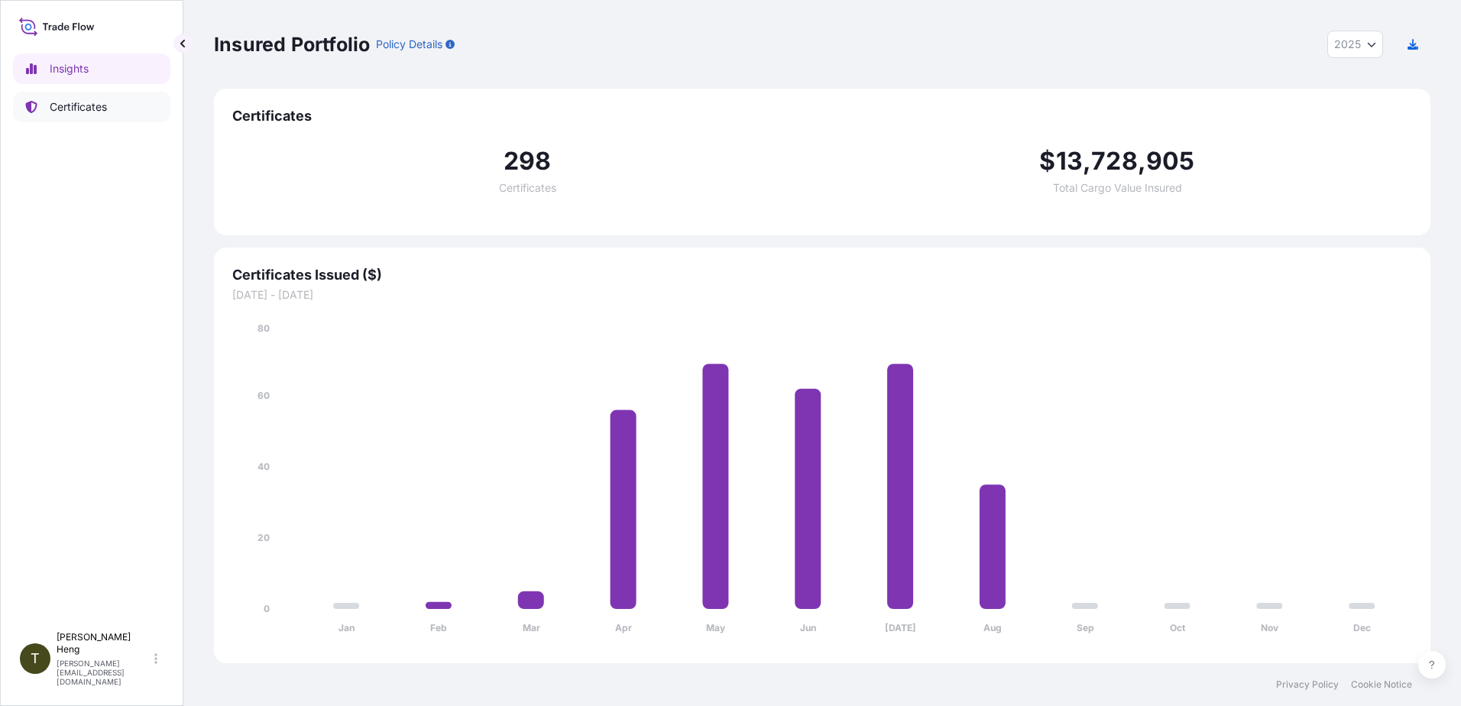
click at [65, 105] on p "Certificates" at bounding box center [78, 106] width 57 height 15
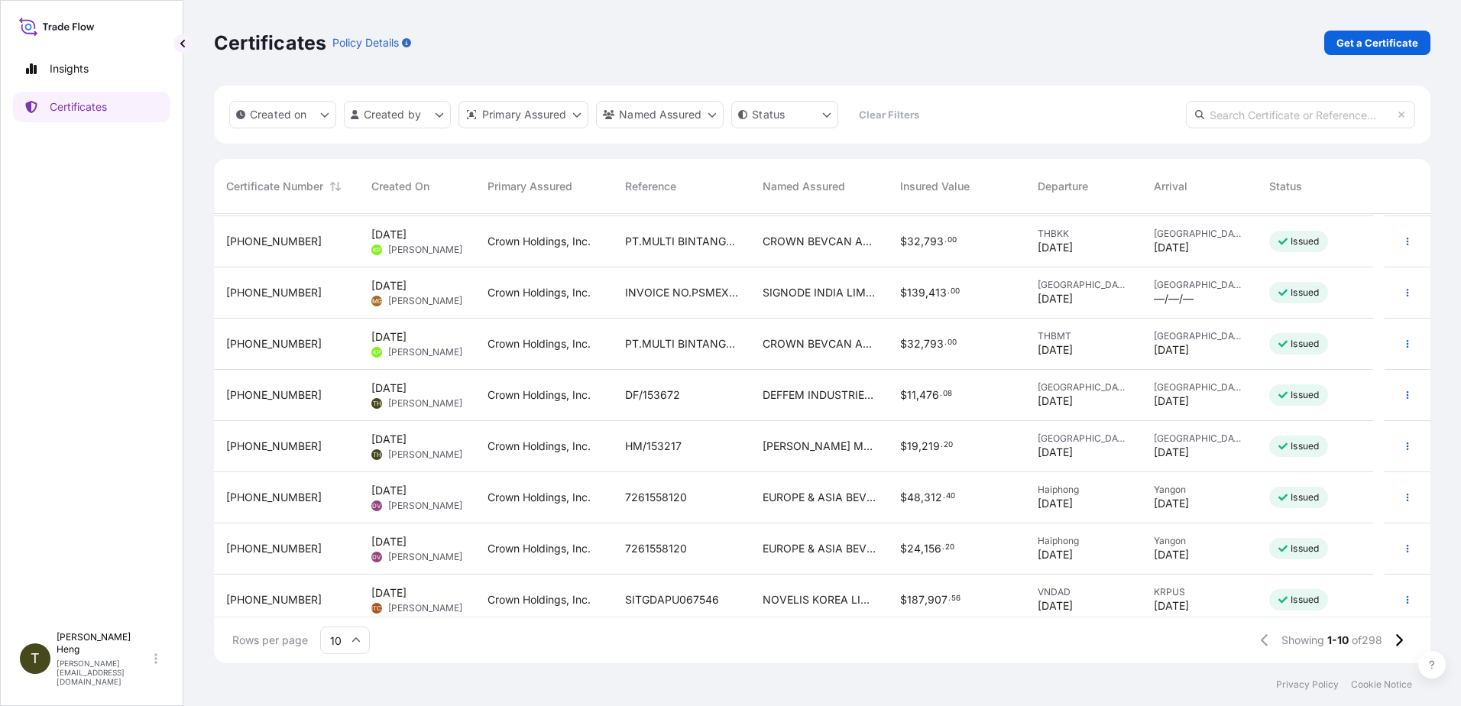
scroll to position [109, 0]
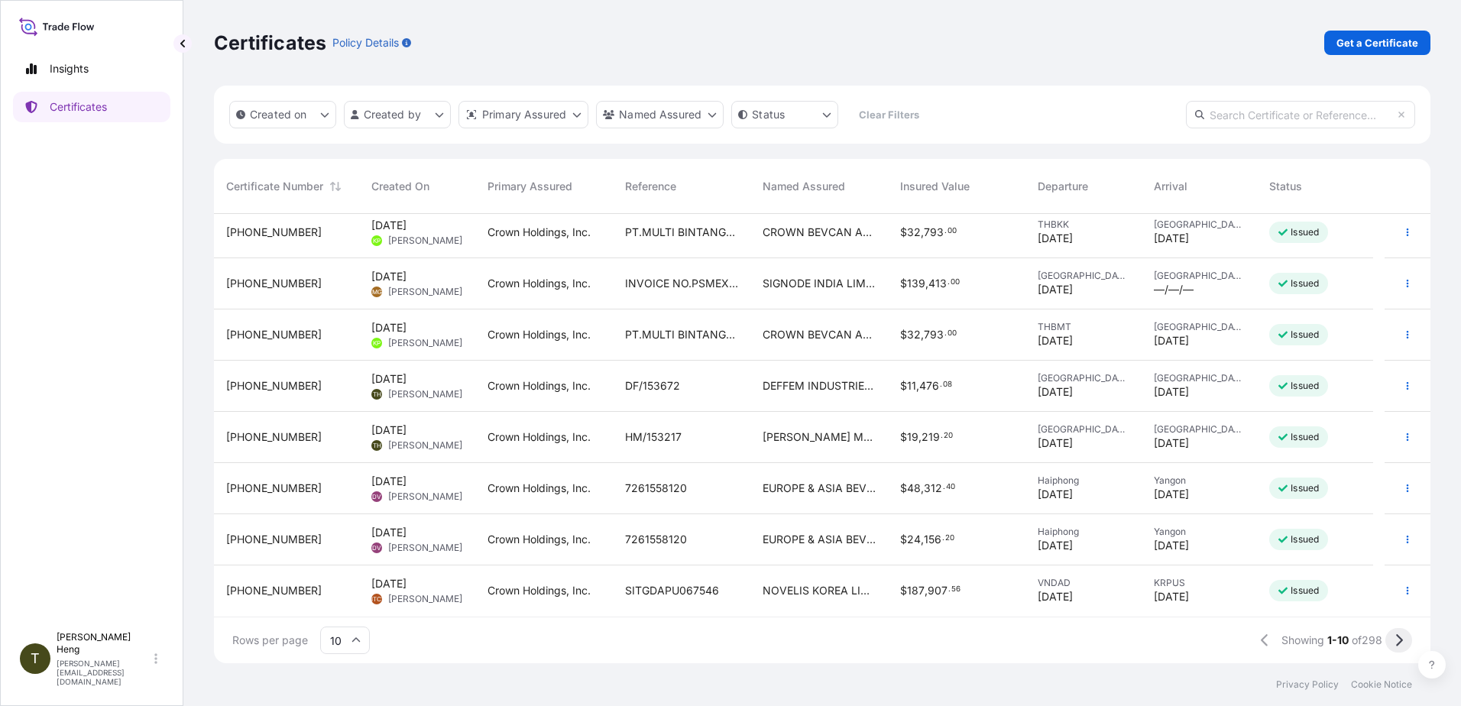
click at [1397, 637] on icon at bounding box center [1398, 640] width 8 height 14
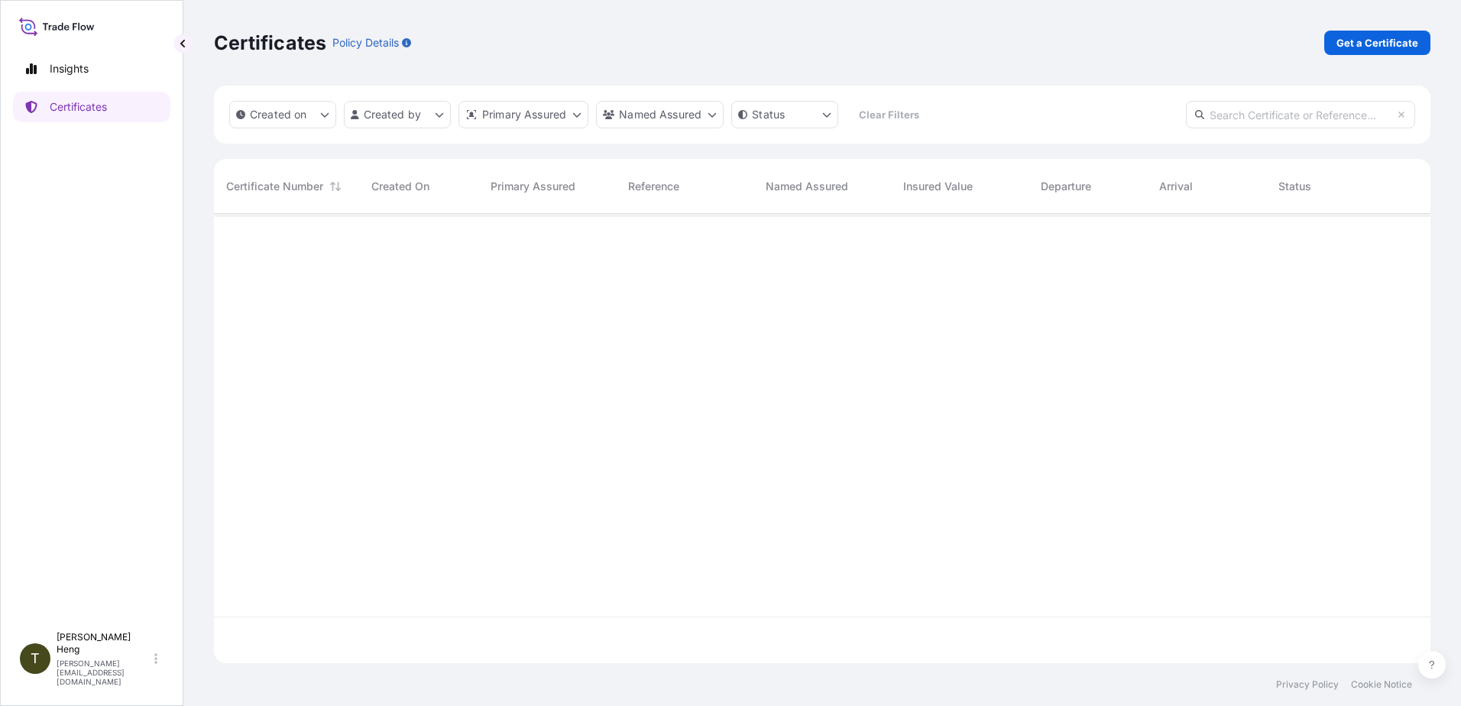
scroll to position [0, 0]
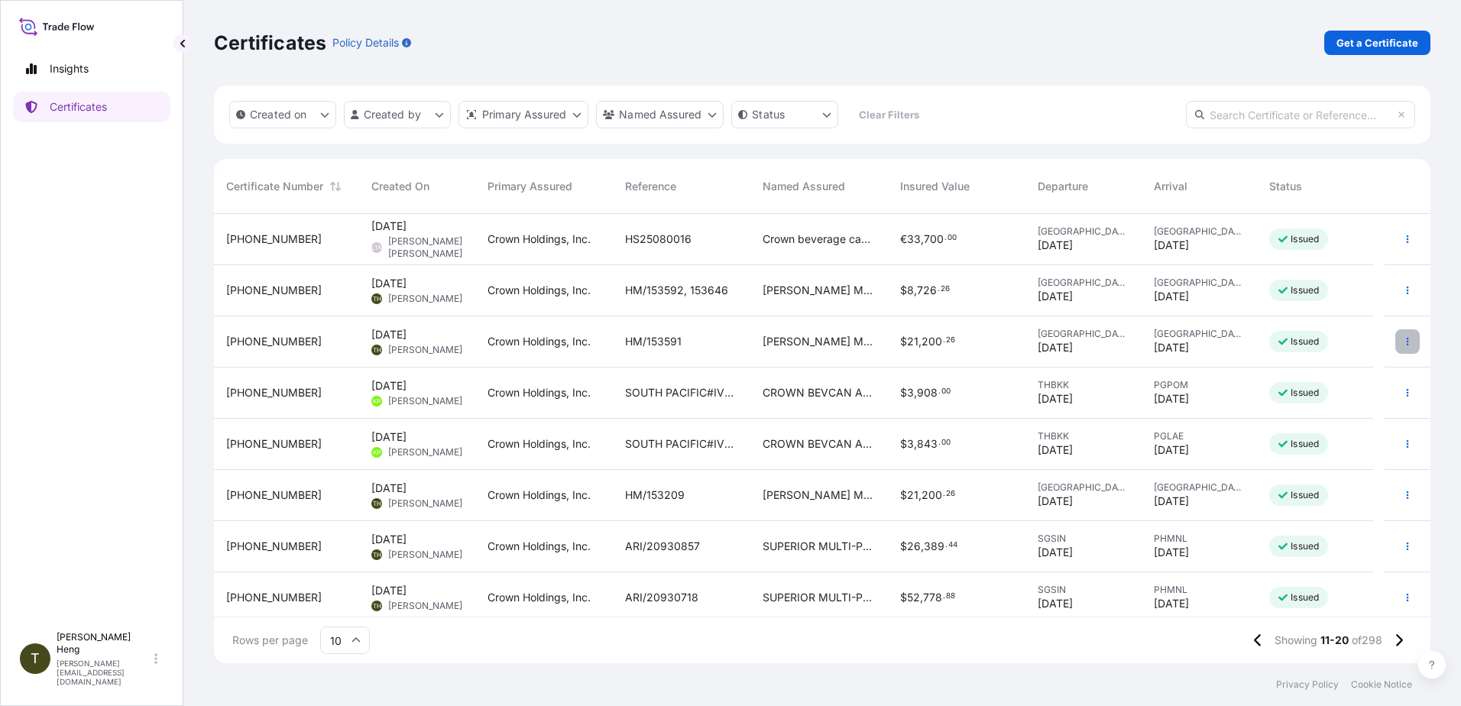
click at [1395, 341] on button "button" at bounding box center [1407, 341] width 24 height 24
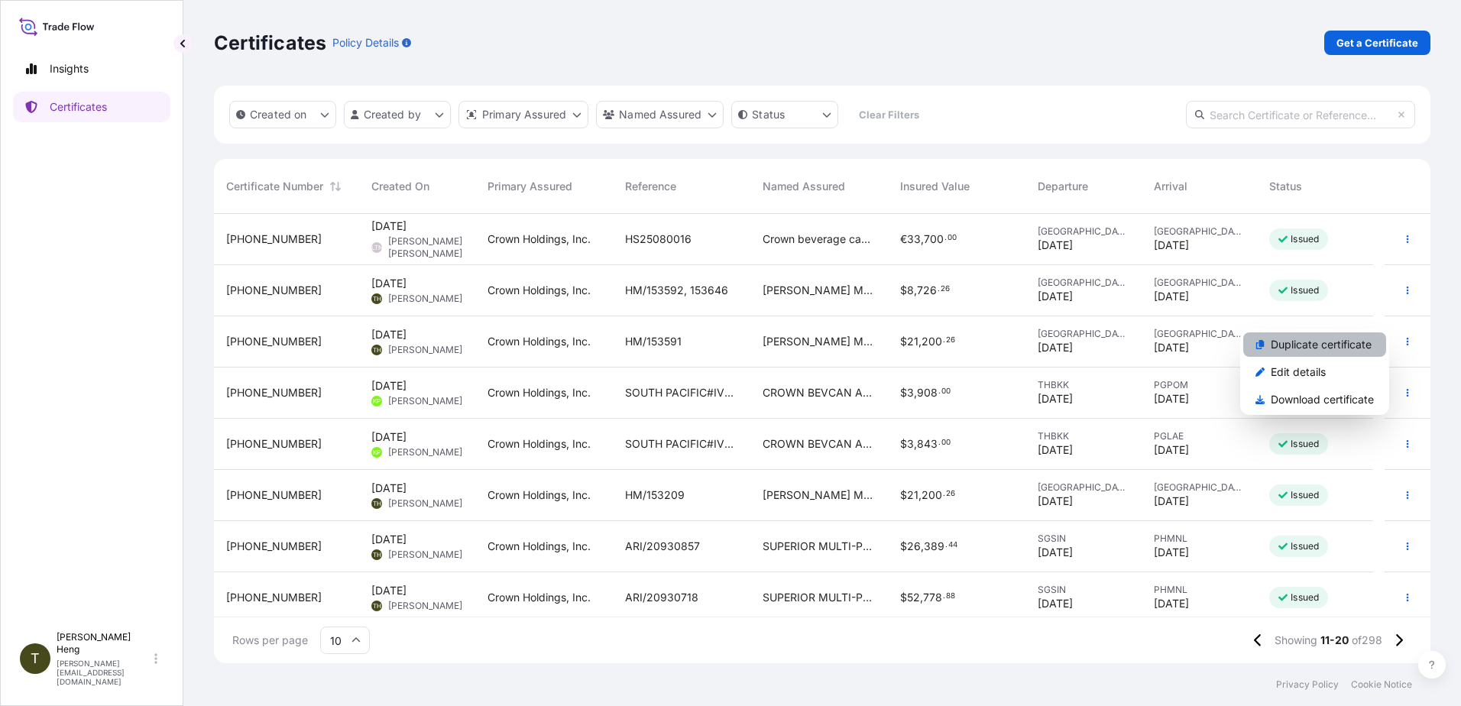
click at [1283, 344] on p "Duplicate certificate" at bounding box center [1321, 344] width 101 height 15
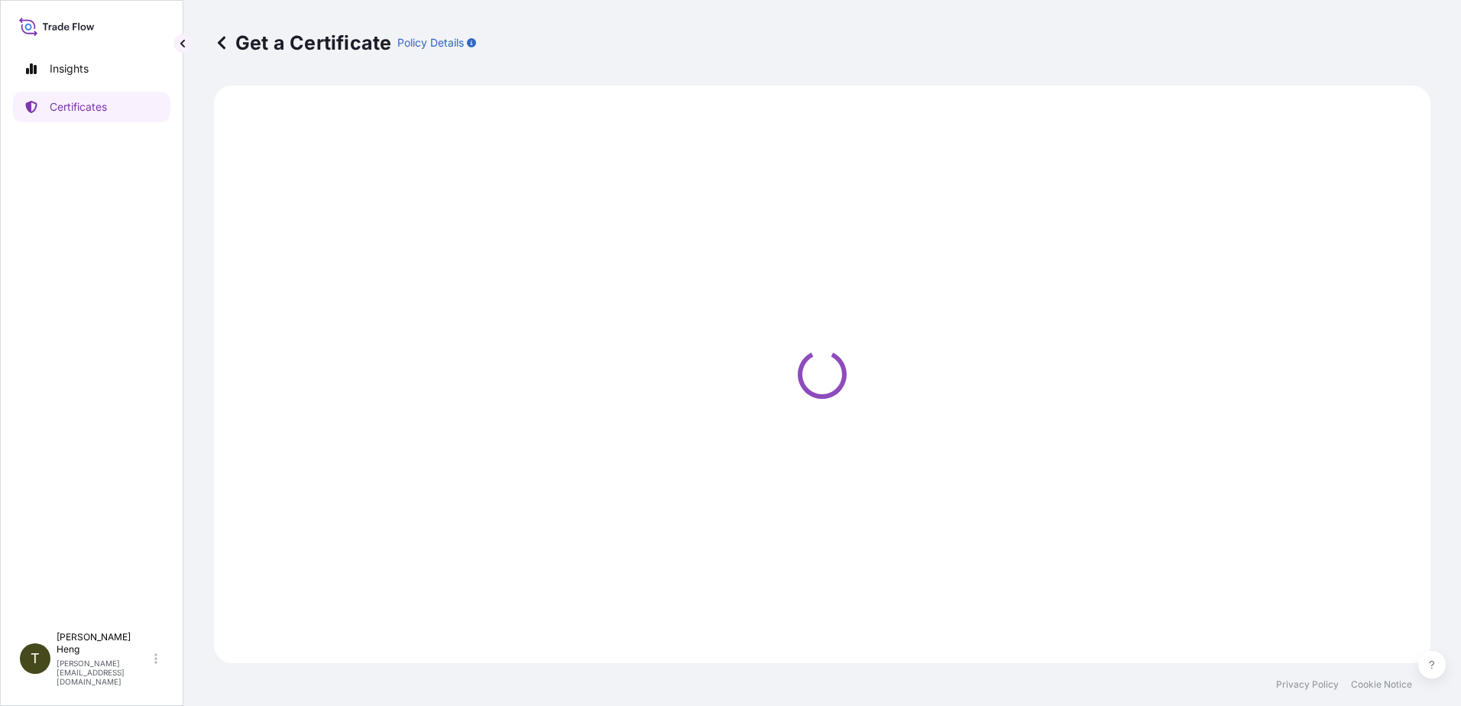
select select "Road"
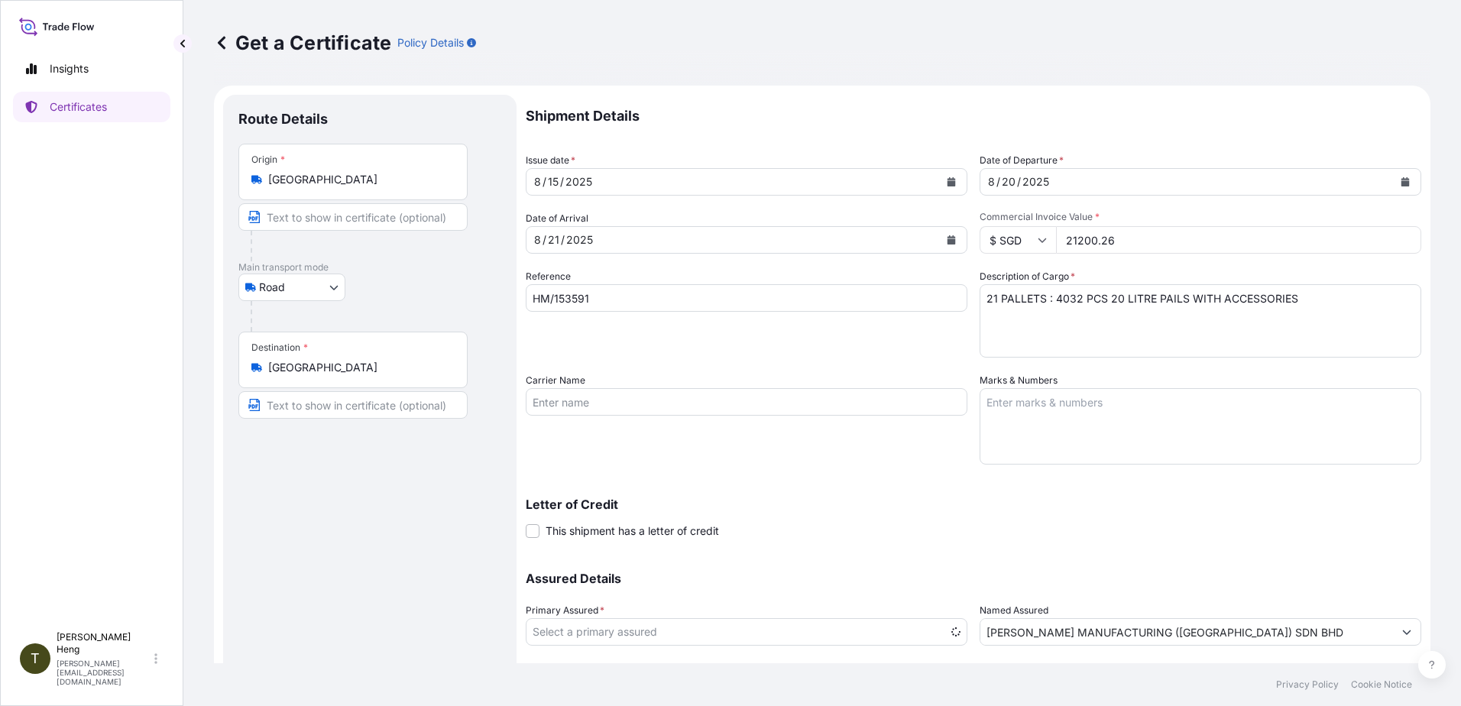
select select "31483"
click at [615, 302] on input "HM/153591" at bounding box center [747, 298] width 442 height 28
type input "HM/153210"
click at [947, 241] on icon "Calendar" at bounding box center [951, 239] width 8 height 9
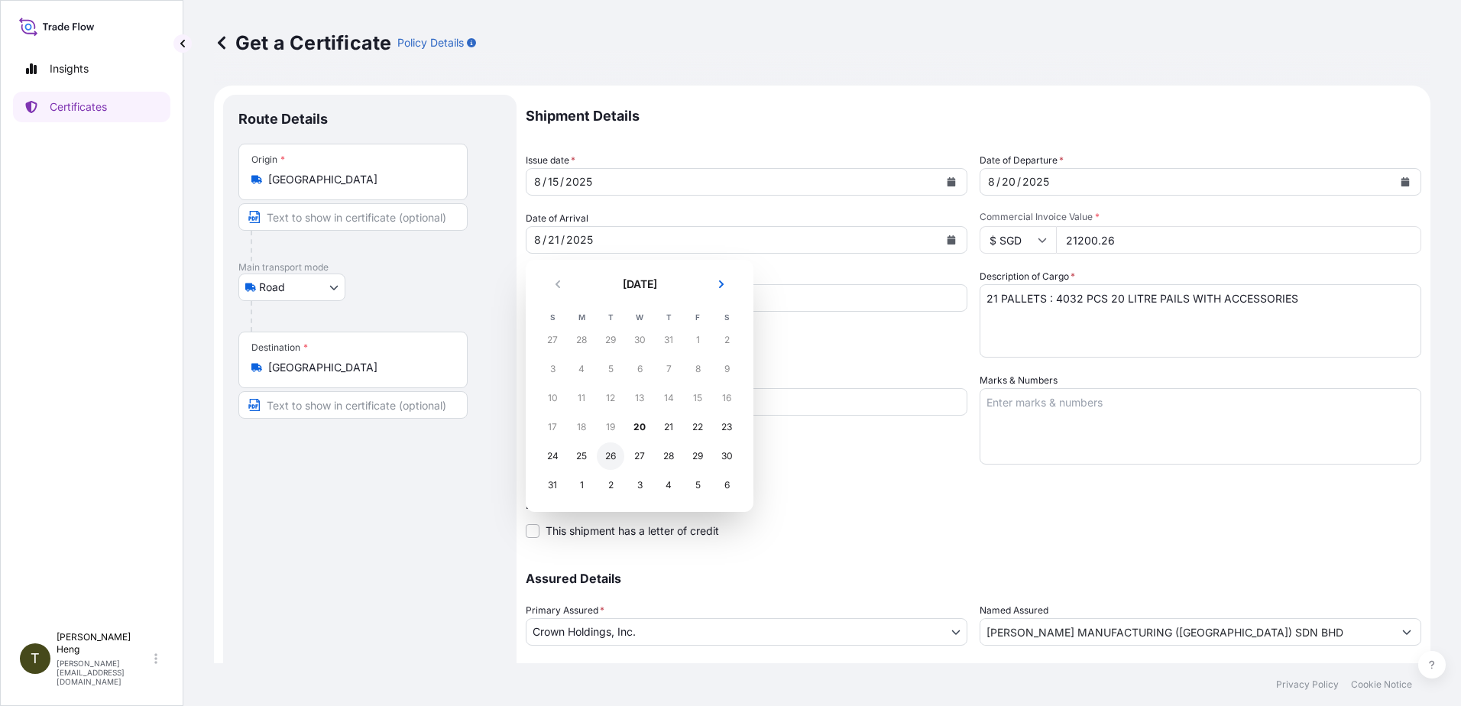
click at [616, 459] on div "26" at bounding box center [611, 456] width 28 height 28
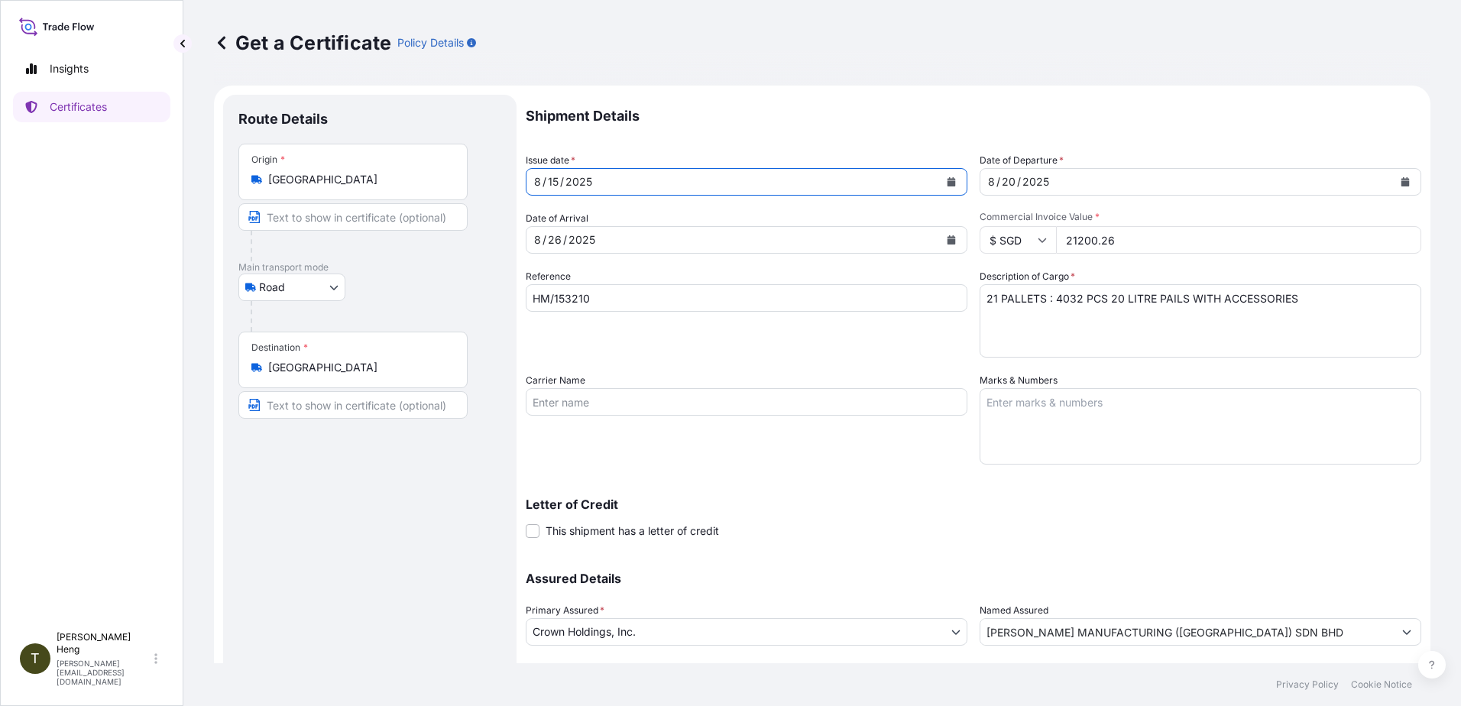
click at [947, 178] on icon "Calendar" at bounding box center [951, 181] width 9 height 9
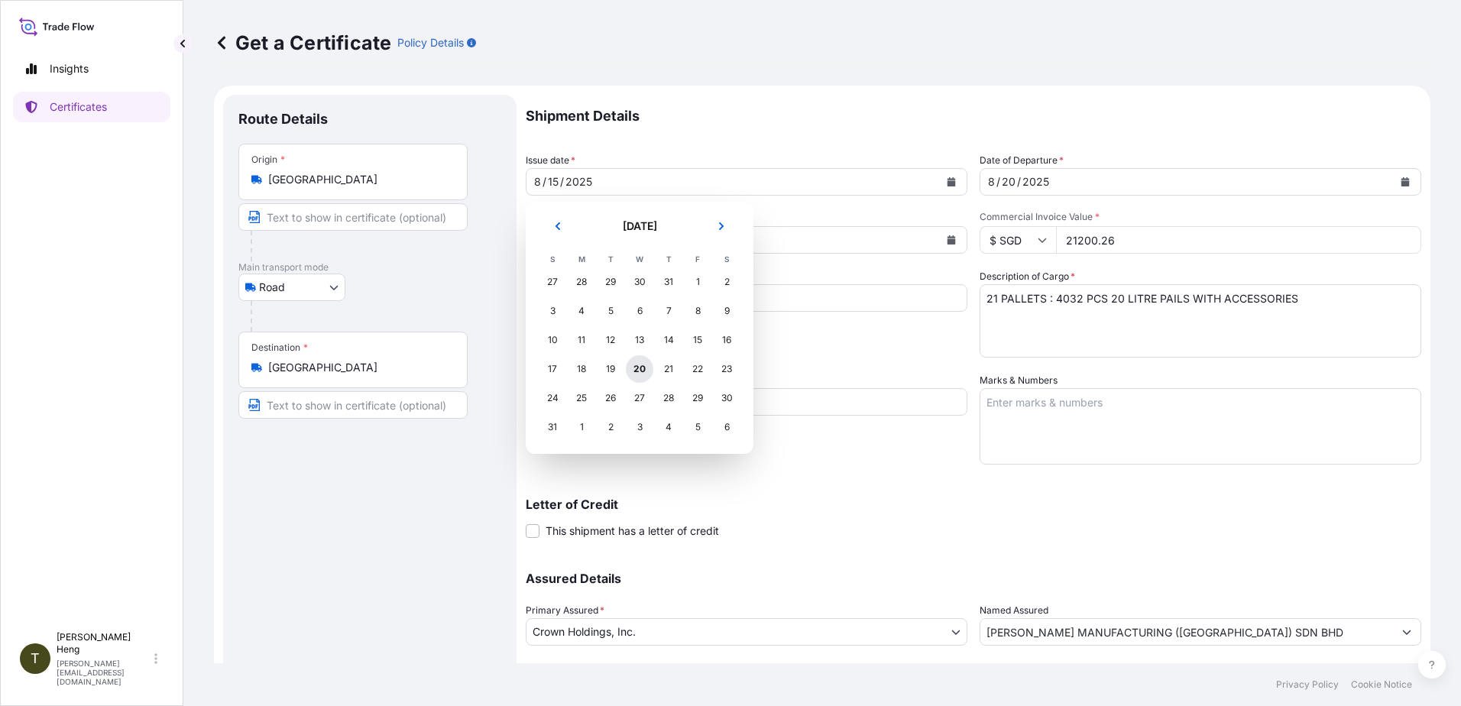
click at [641, 378] on div "20" at bounding box center [640, 369] width 28 height 28
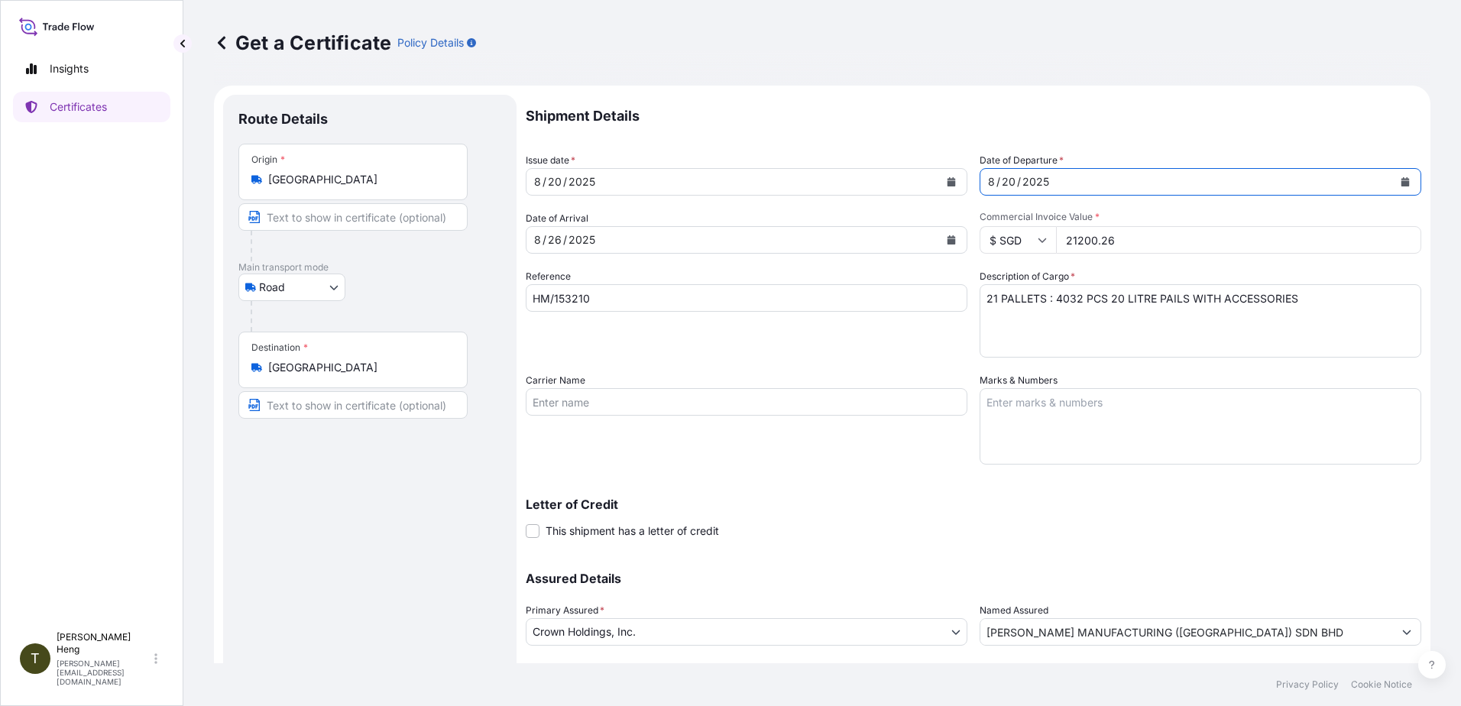
click at [1401, 183] on icon "Calendar" at bounding box center [1405, 181] width 8 height 9
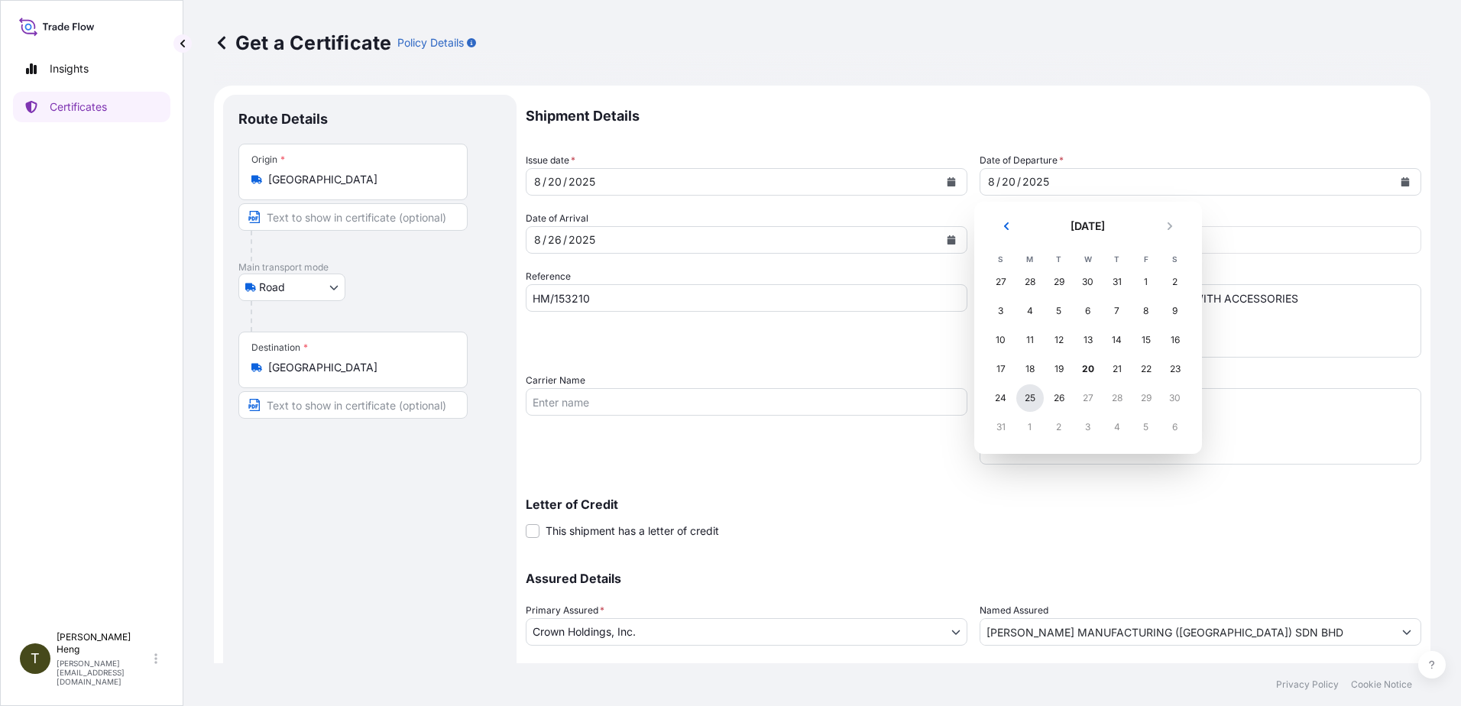
click at [1028, 395] on div "25" at bounding box center [1030, 398] width 28 height 28
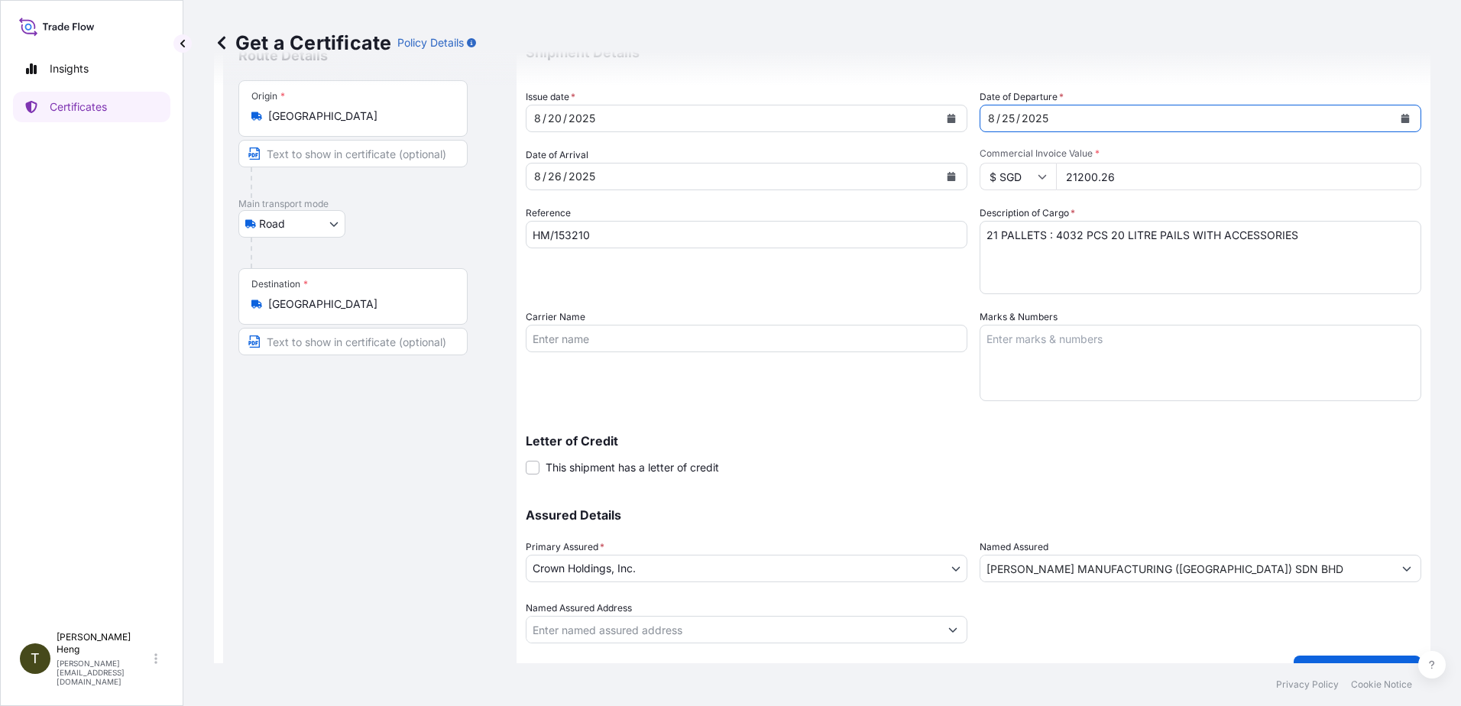
scroll to position [96, 0]
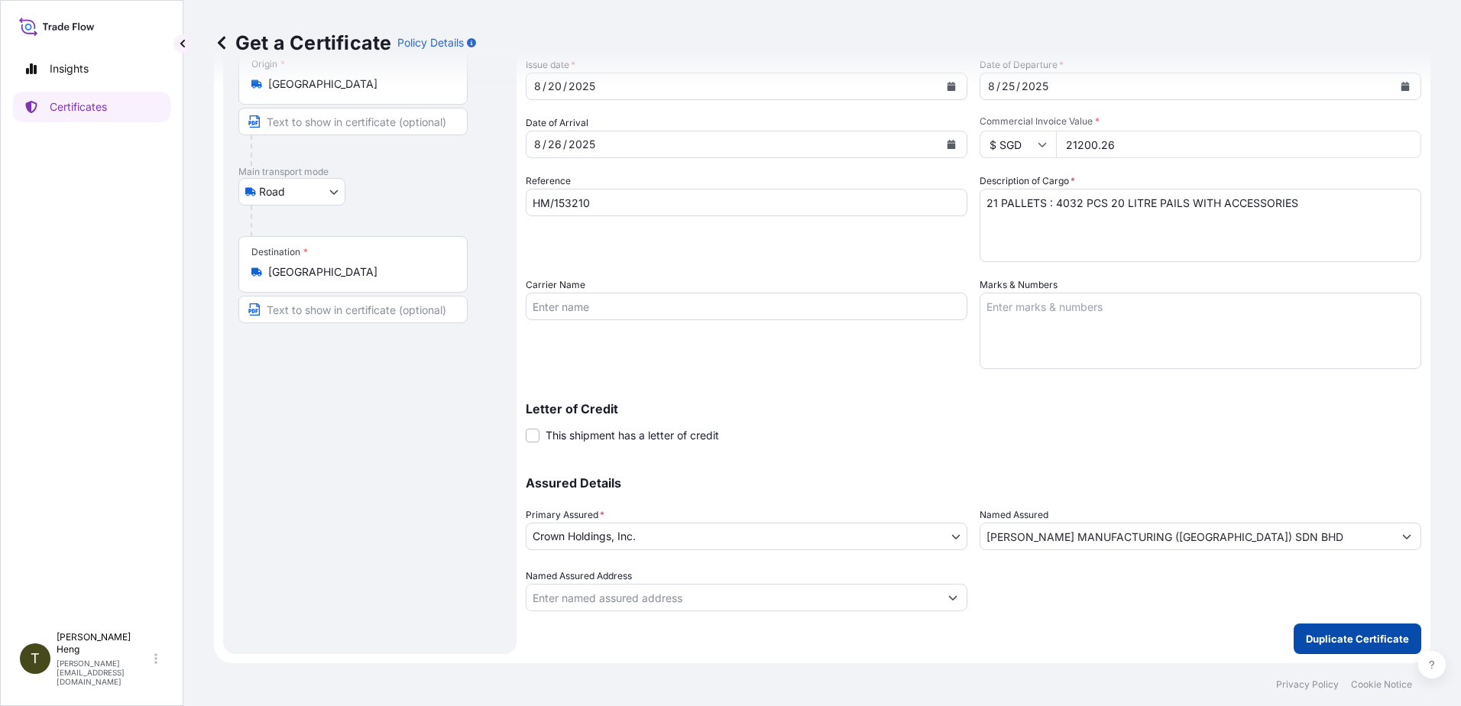
click at [1337, 643] on p "Duplicate Certificate" at bounding box center [1357, 638] width 103 height 15
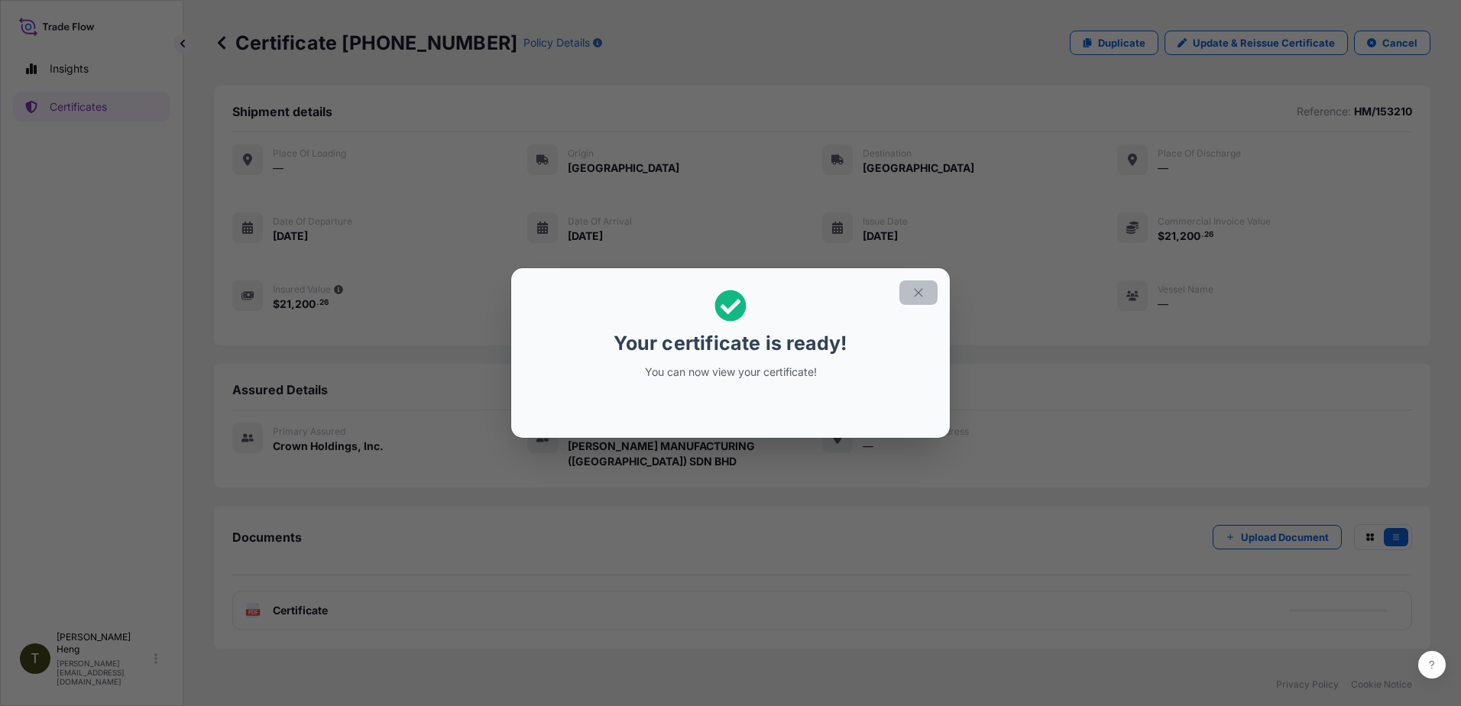
click at [924, 293] on icon "button" at bounding box center [919, 293] width 14 height 14
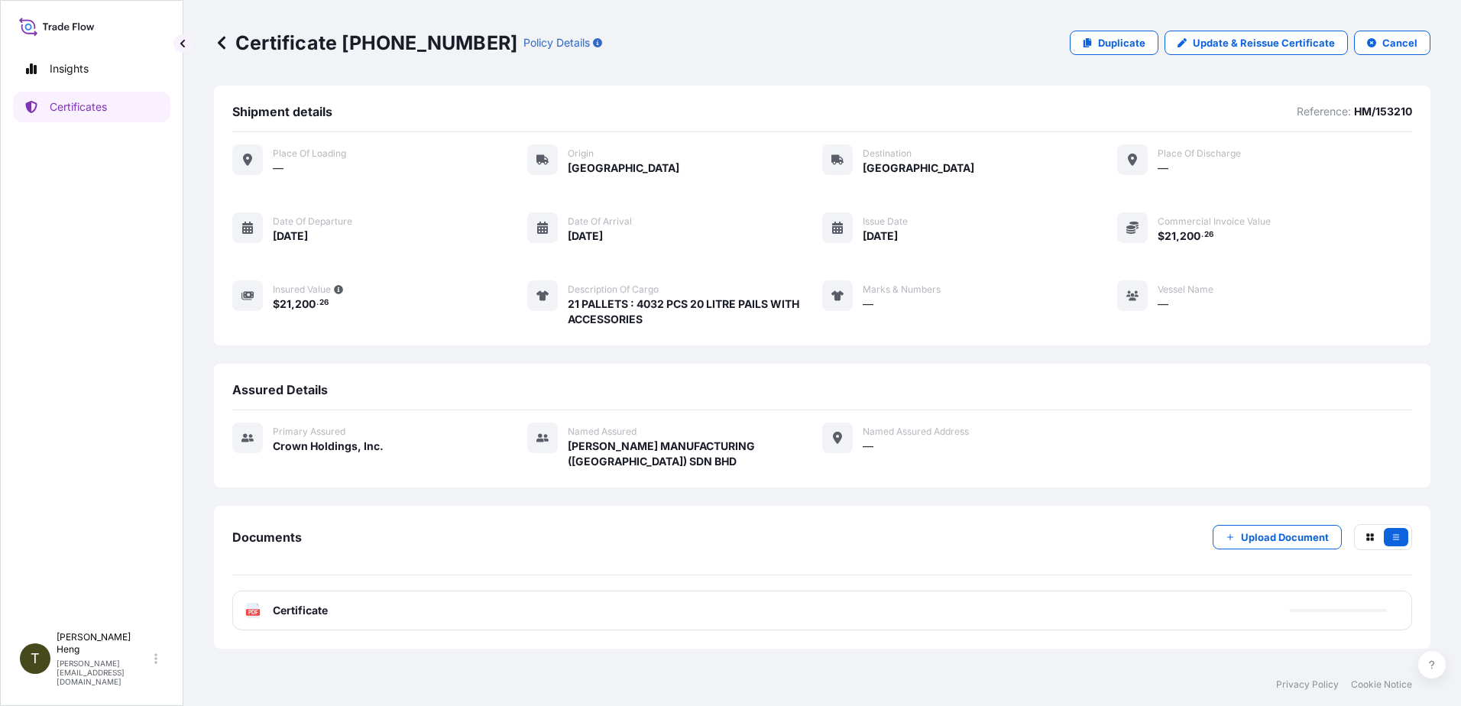
click at [252, 614] on text "PDF" at bounding box center [253, 612] width 10 height 5
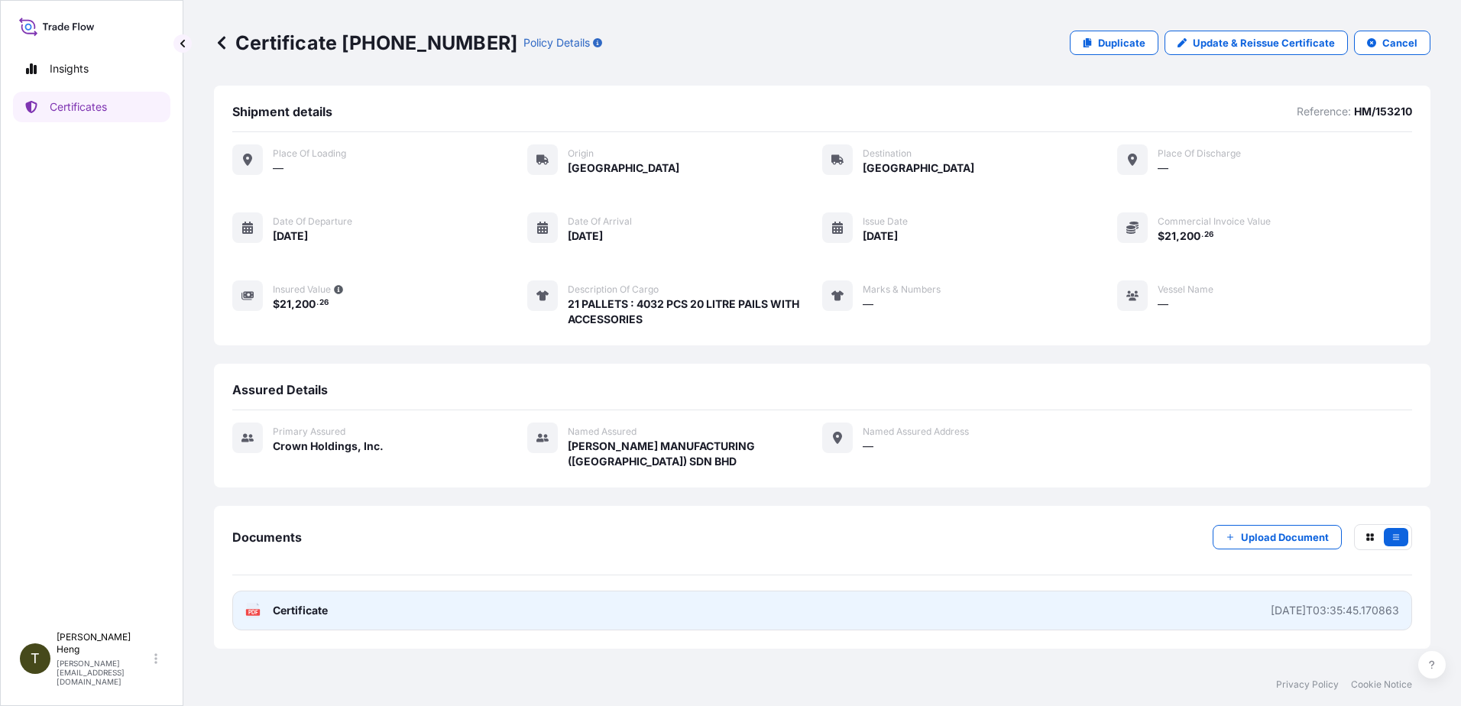
click at [255, 607] on icon at bounding box center [253, 610] width 13 height 15
